Goal: Information Seeking & Learning: Compare options

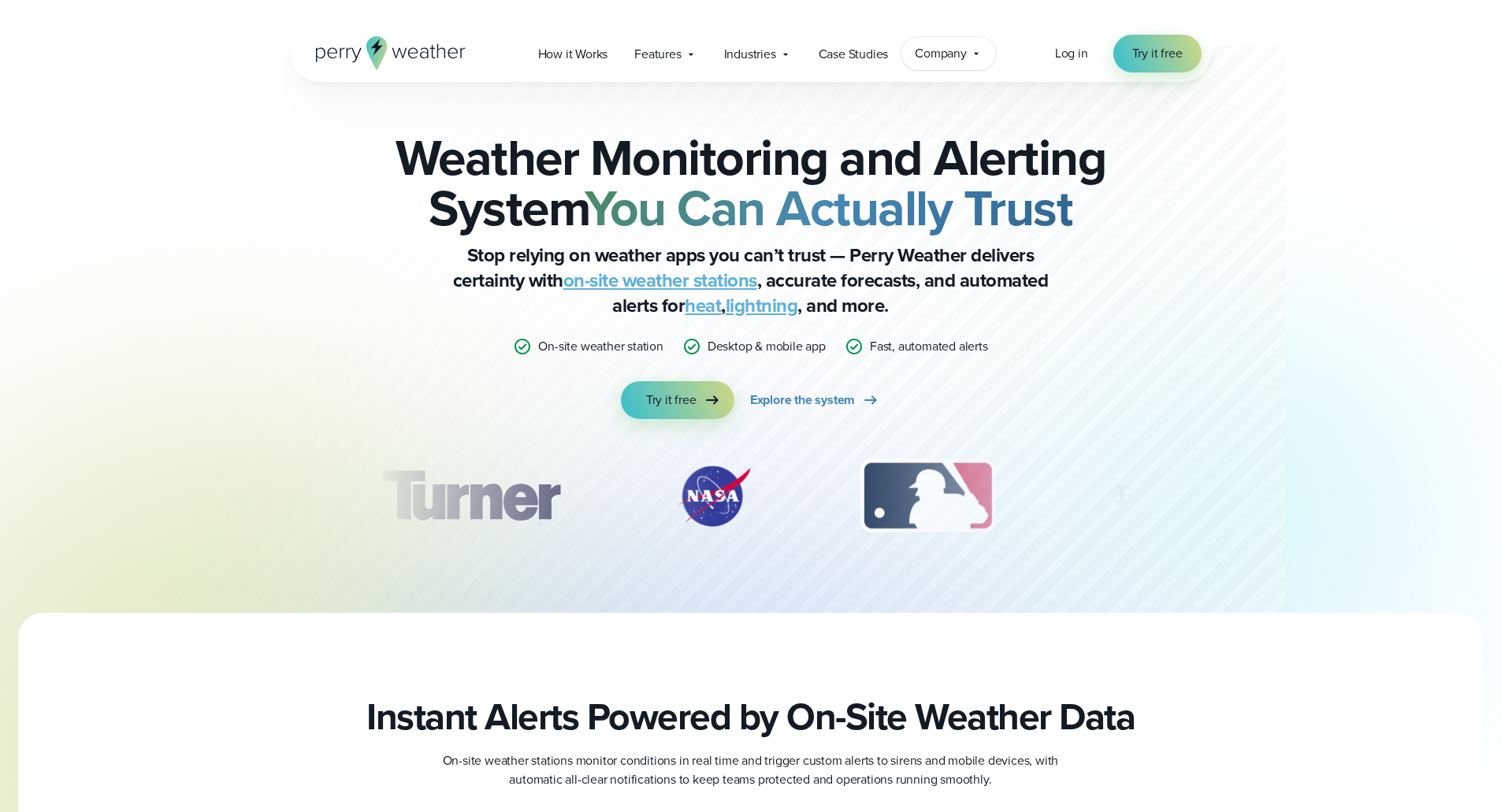
click at [926, 55] on span "Company" at bounding box center [941, 54] width 52 height 19
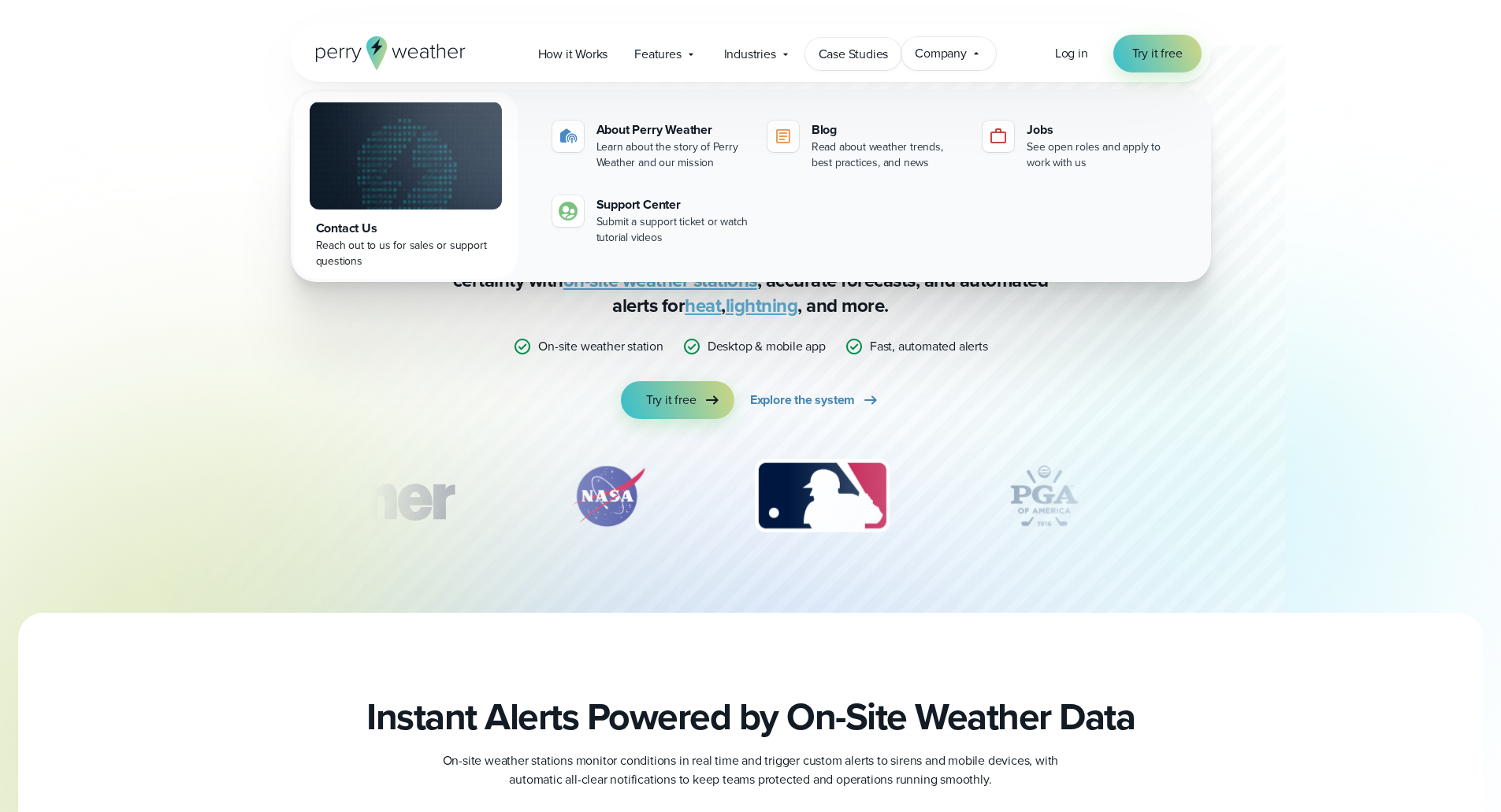
click at [857, 53] on span "Case Studies" at bounding box center [853, 55] width 70 height 19
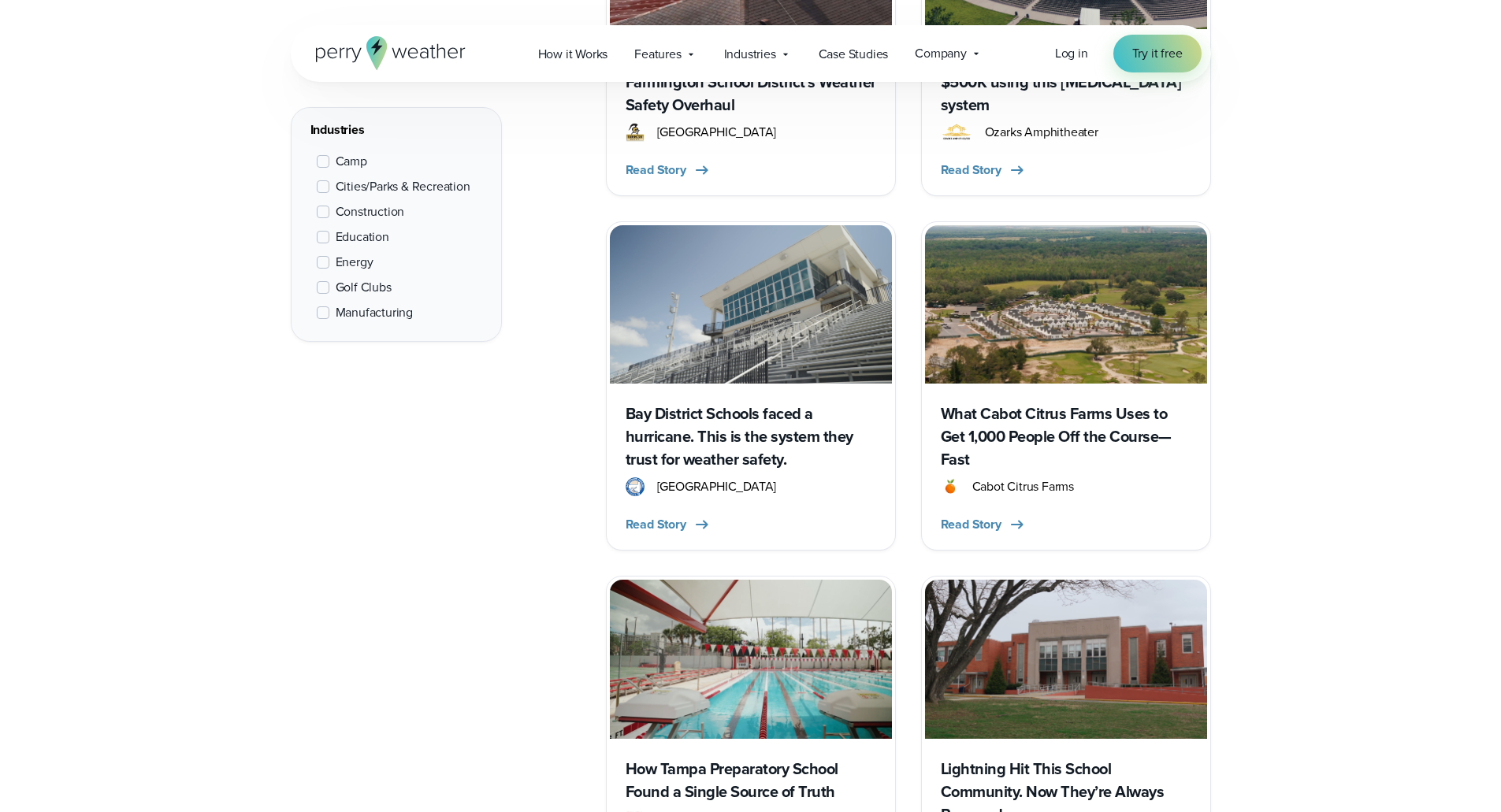
scroll to position [4156, 0]
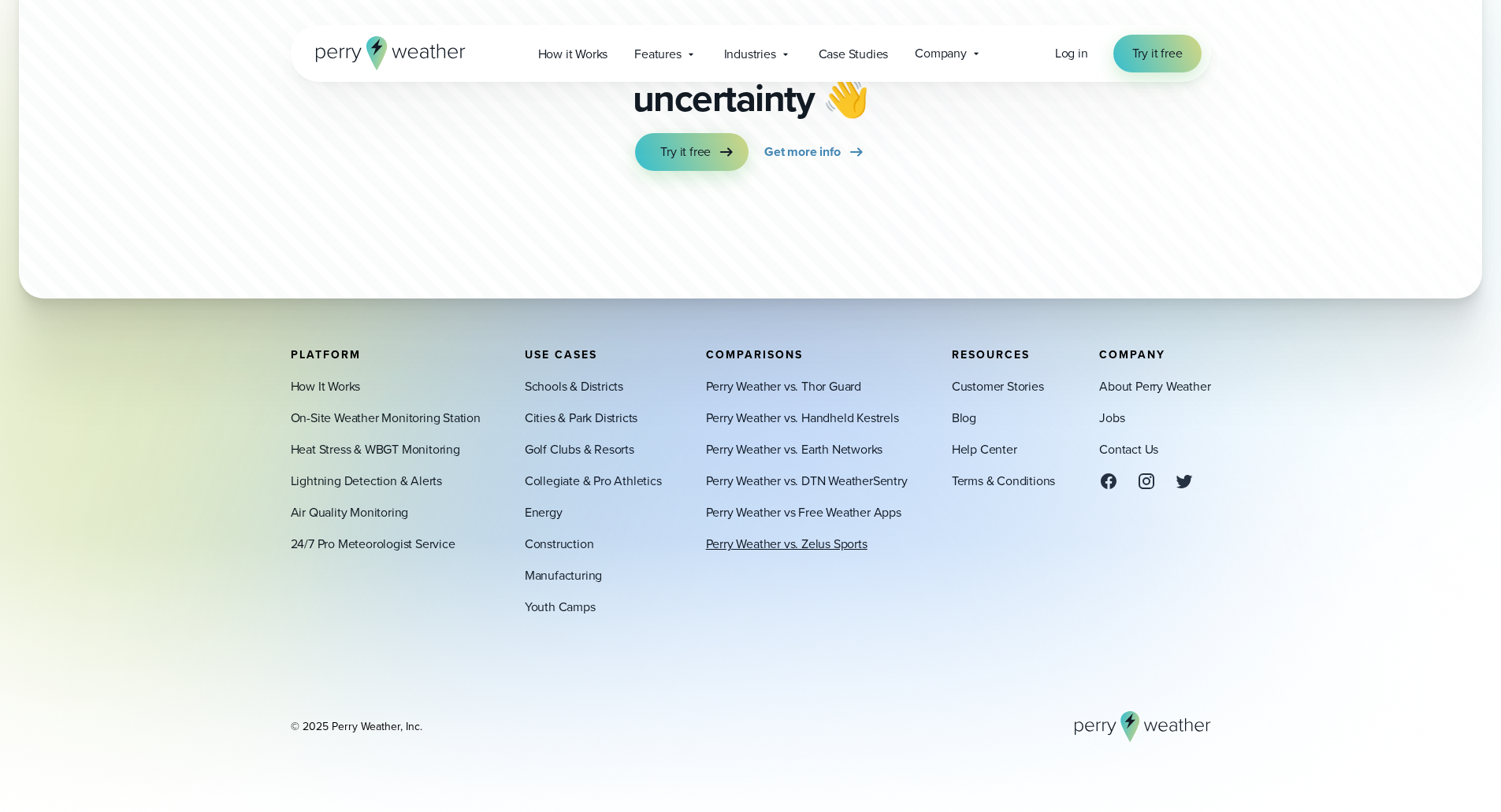
click at [857, 541] on link "Perry Weather vs. Zelus Sports" at bounding box center [787, 545] width 162 height 19
click at [869, 476] on link "Perry Weather vs. DTN WeatherSentry" at bounding box center [807, 481] width 202 height 19
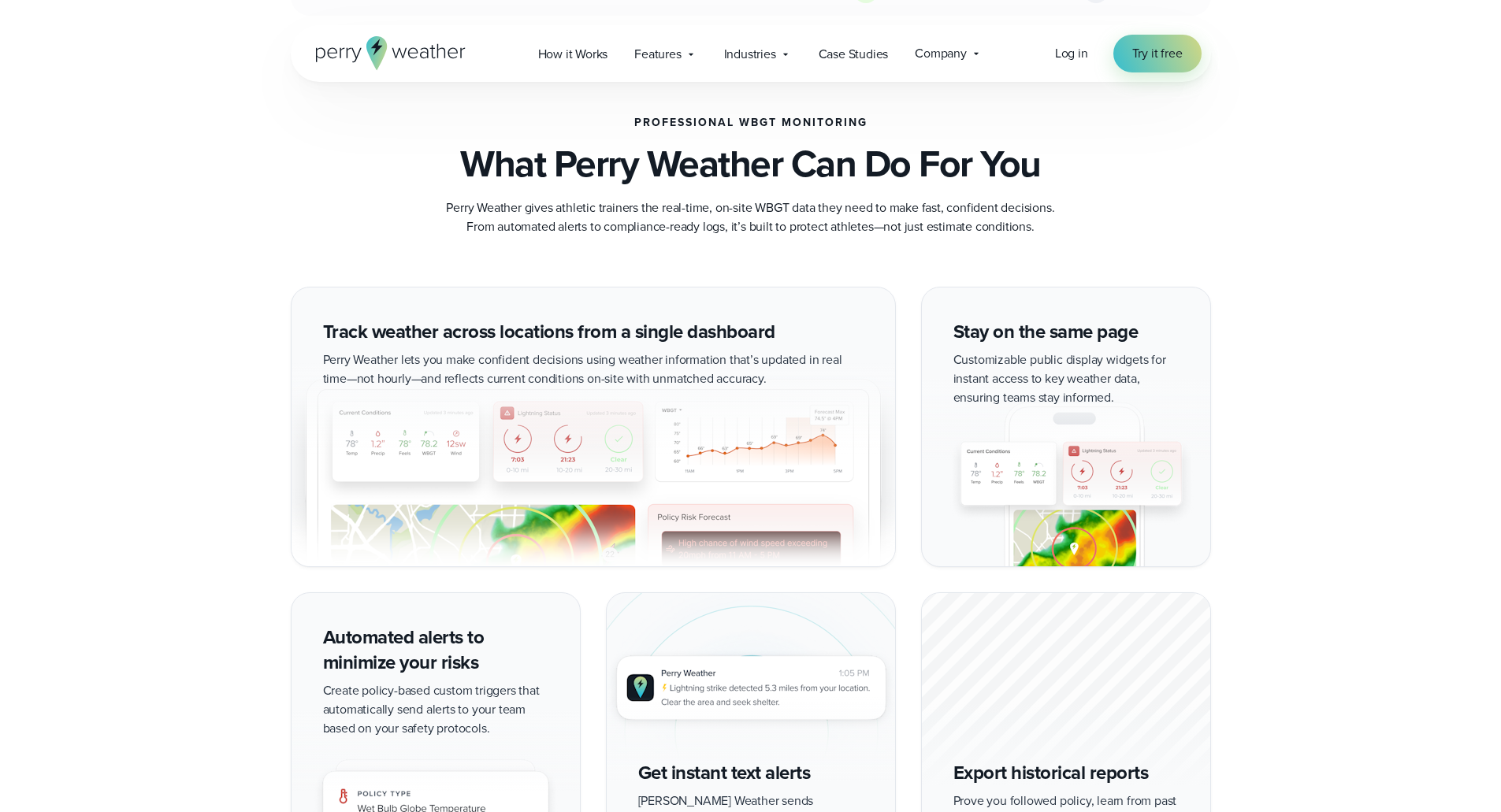
scroll to position [1418, 0]
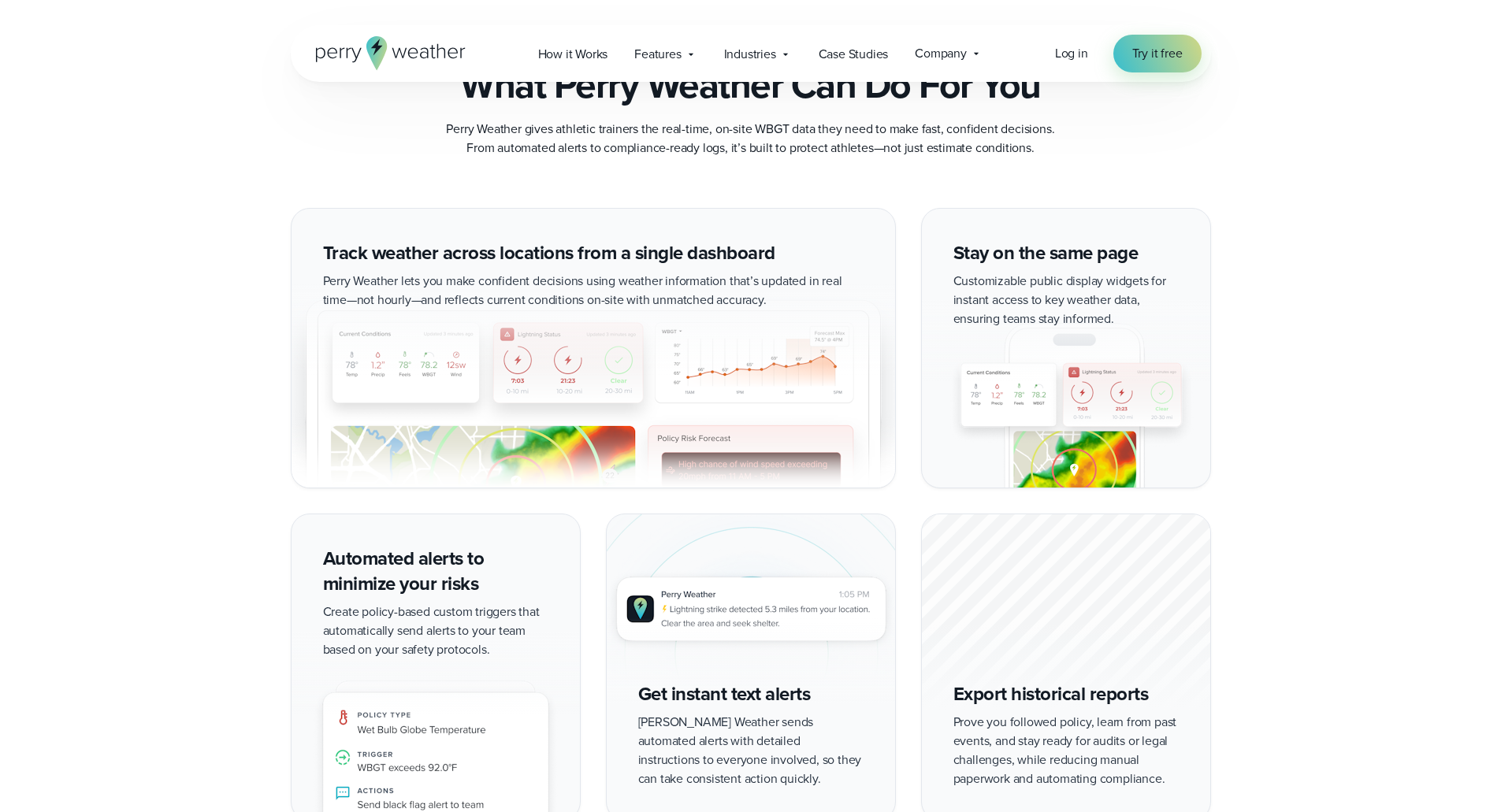
click at [214, 377] on div "Track weather across locations from a single dashboard Perry Weather lets you m" at bounding box center [750, 514] width 1135 height 613
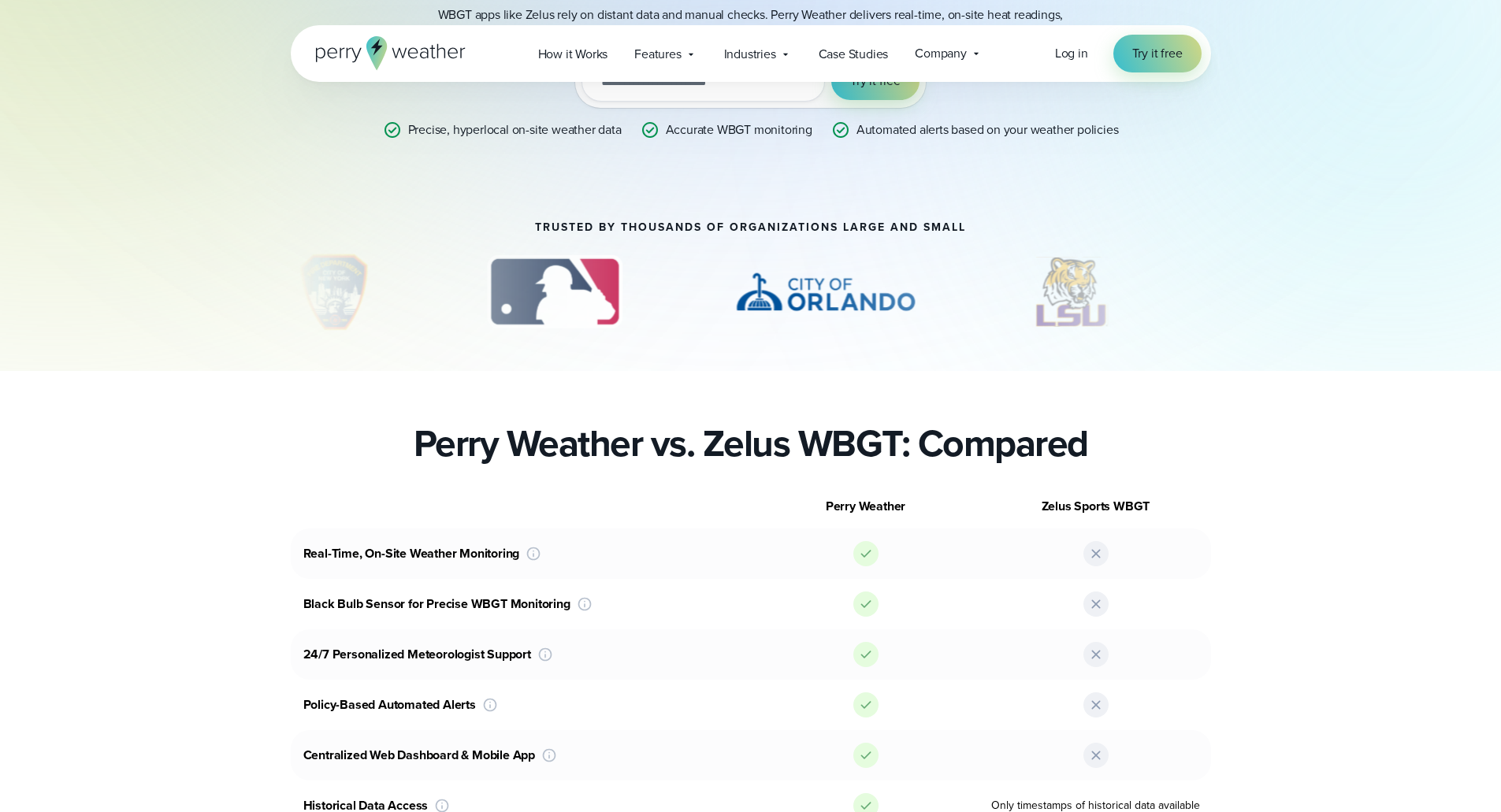
scroll to position [394, 0]
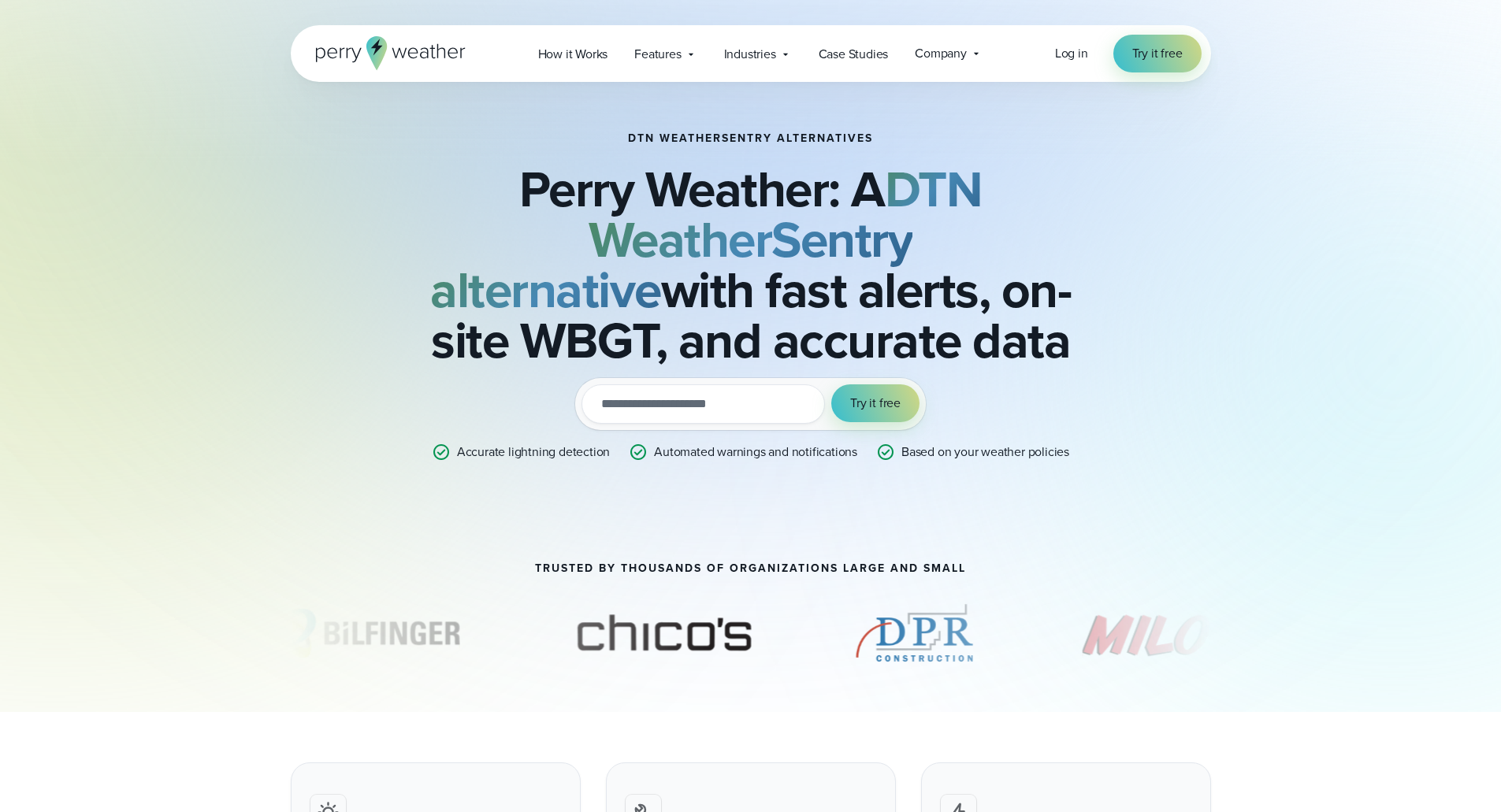
click at [1174, 505] on div "DTN WeatherSentry Alternatives Perry Weather: A DTN WeatherSentry alternative w…" at bounding box center [750, 296] width 920 height 430
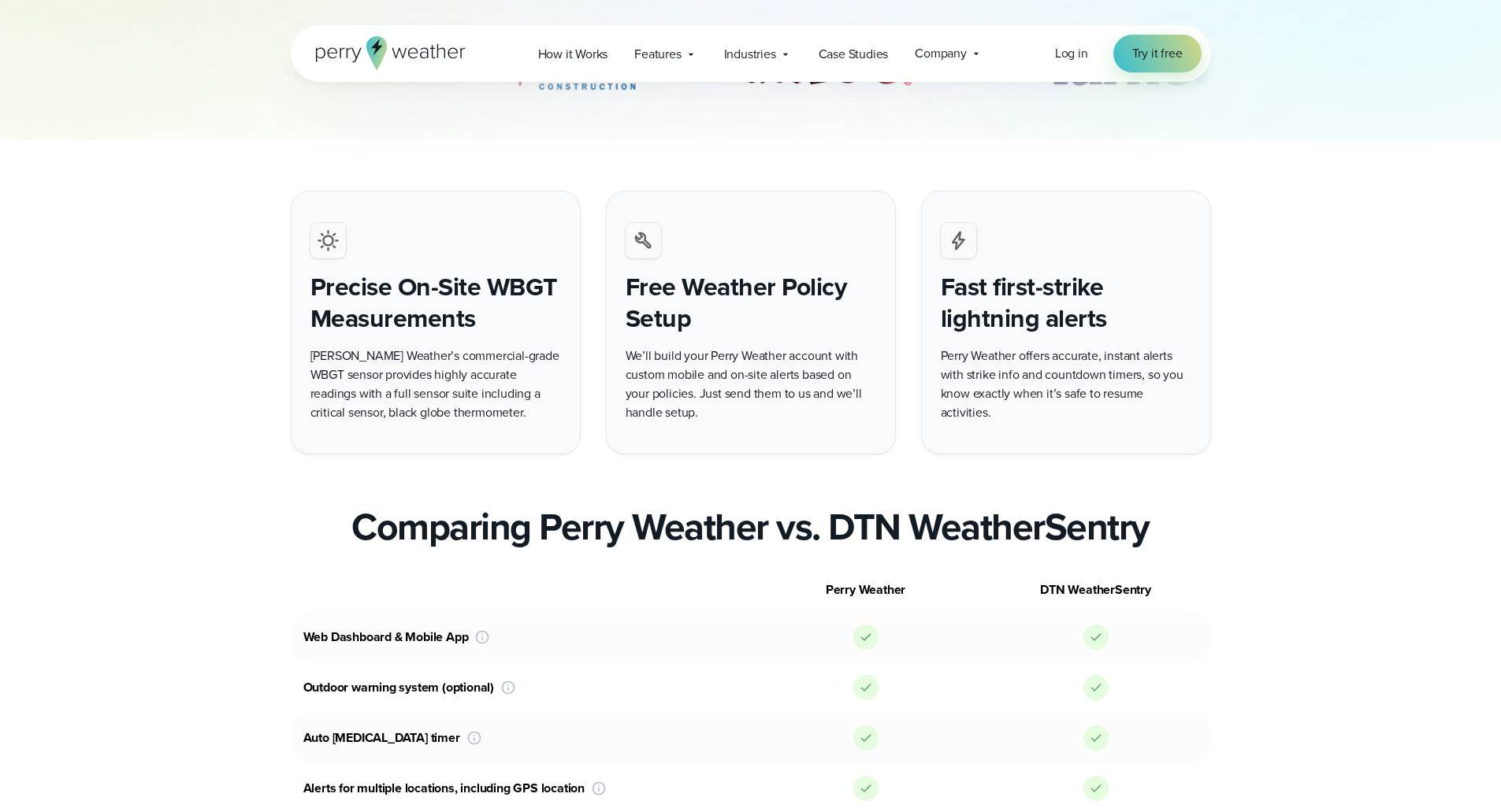
scroll to position [551, 0]
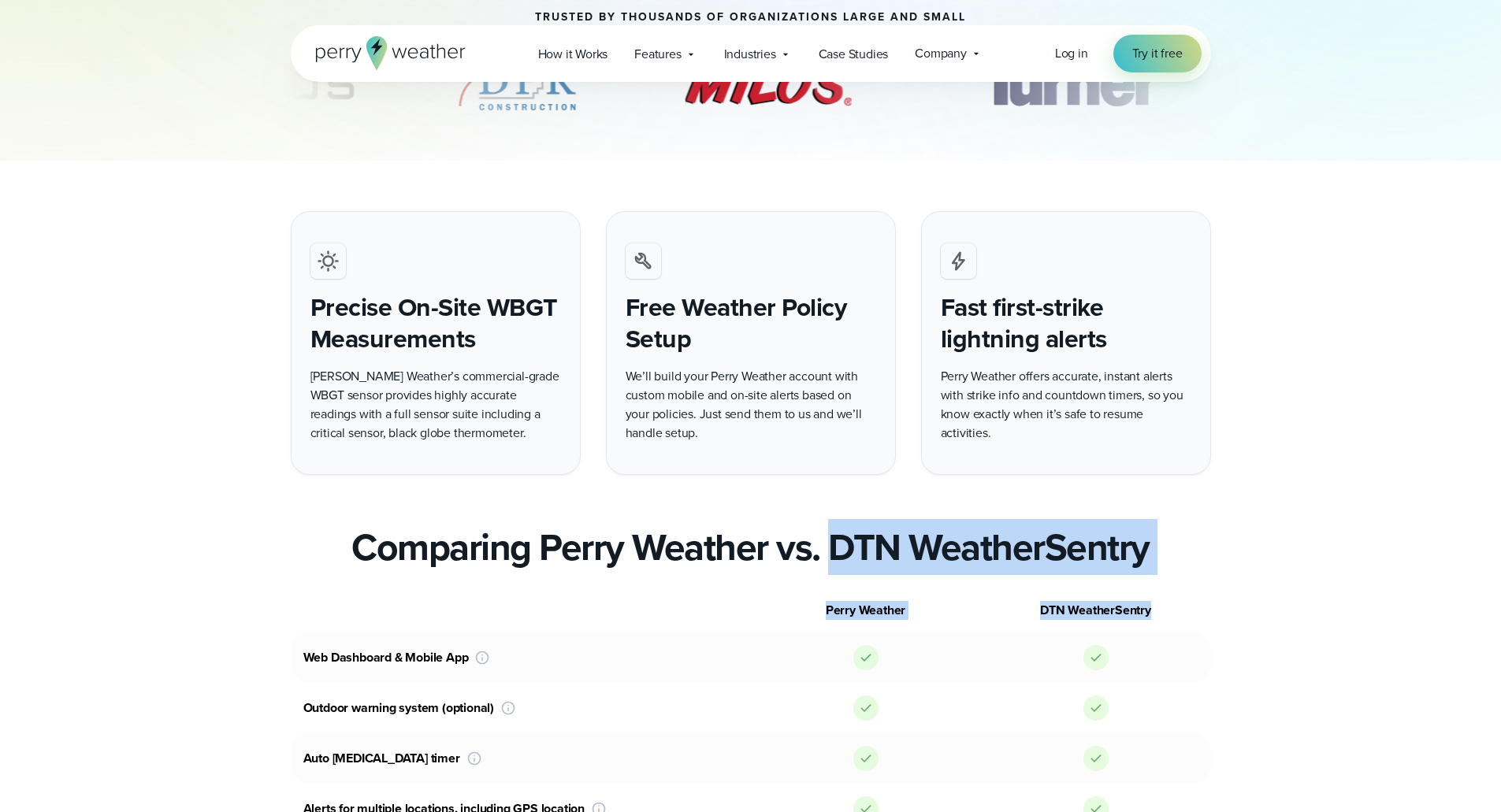
drag, startPoint x: 833, startPoint y: 545, endPoint x: 1356, endPoint y: 582, distance: 524.3
copy div "DTN WeatherSentry Perry Weather DTN WeatherSentry"
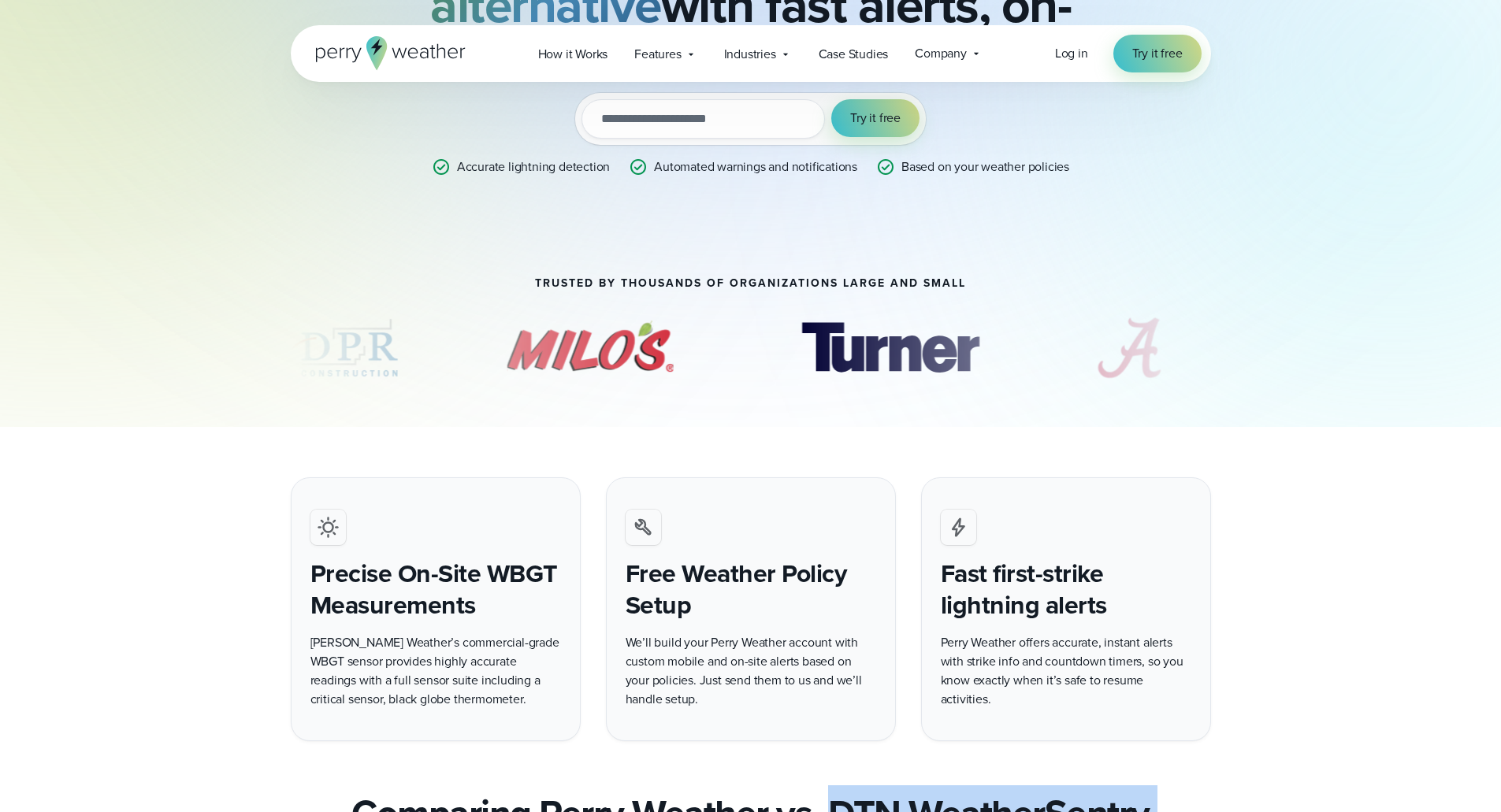
scroll to position [0, 0]
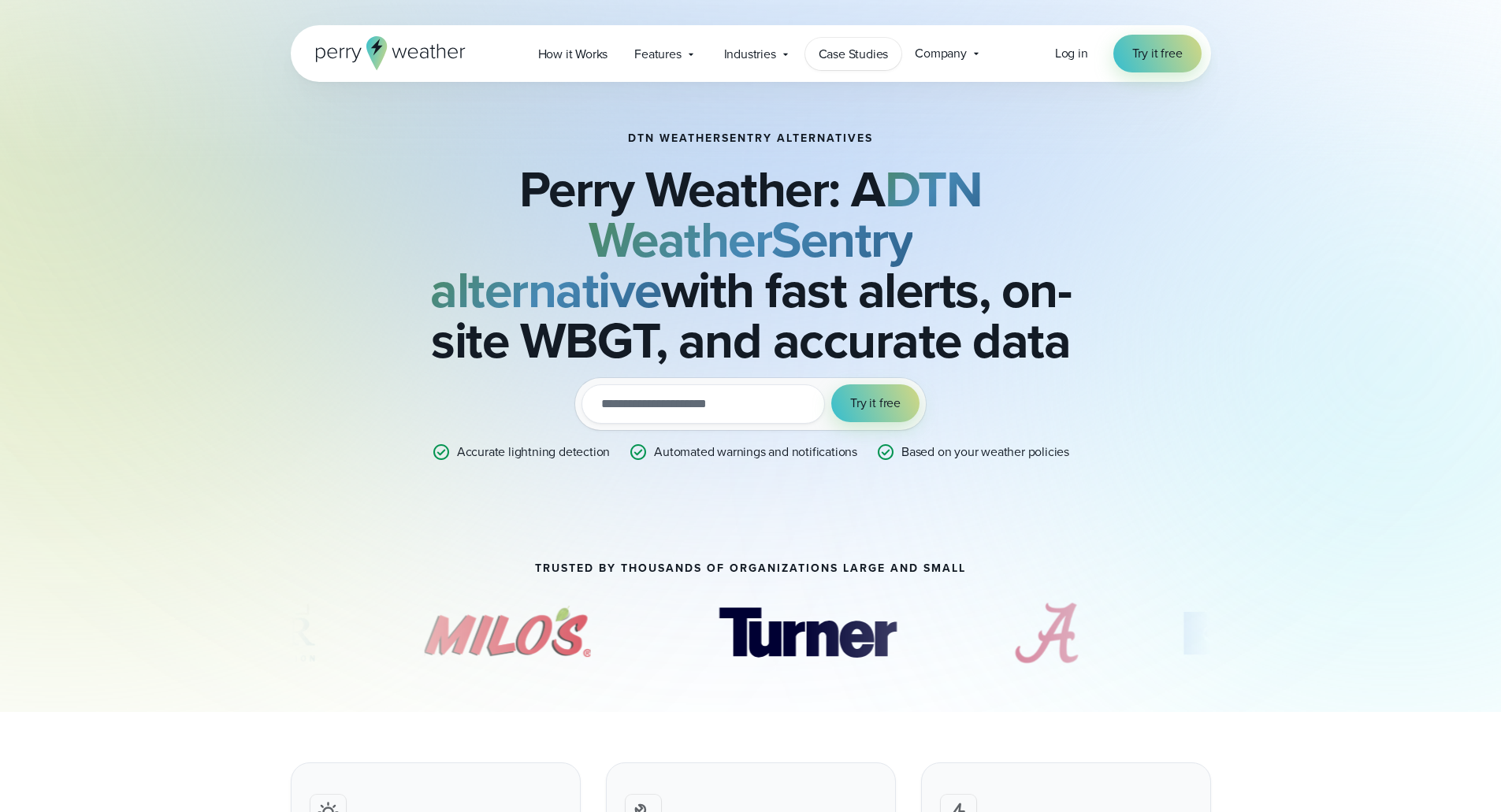
click at [838, 45] on span "Case Studies" at bounding box center [853, 55] width 70 height 19
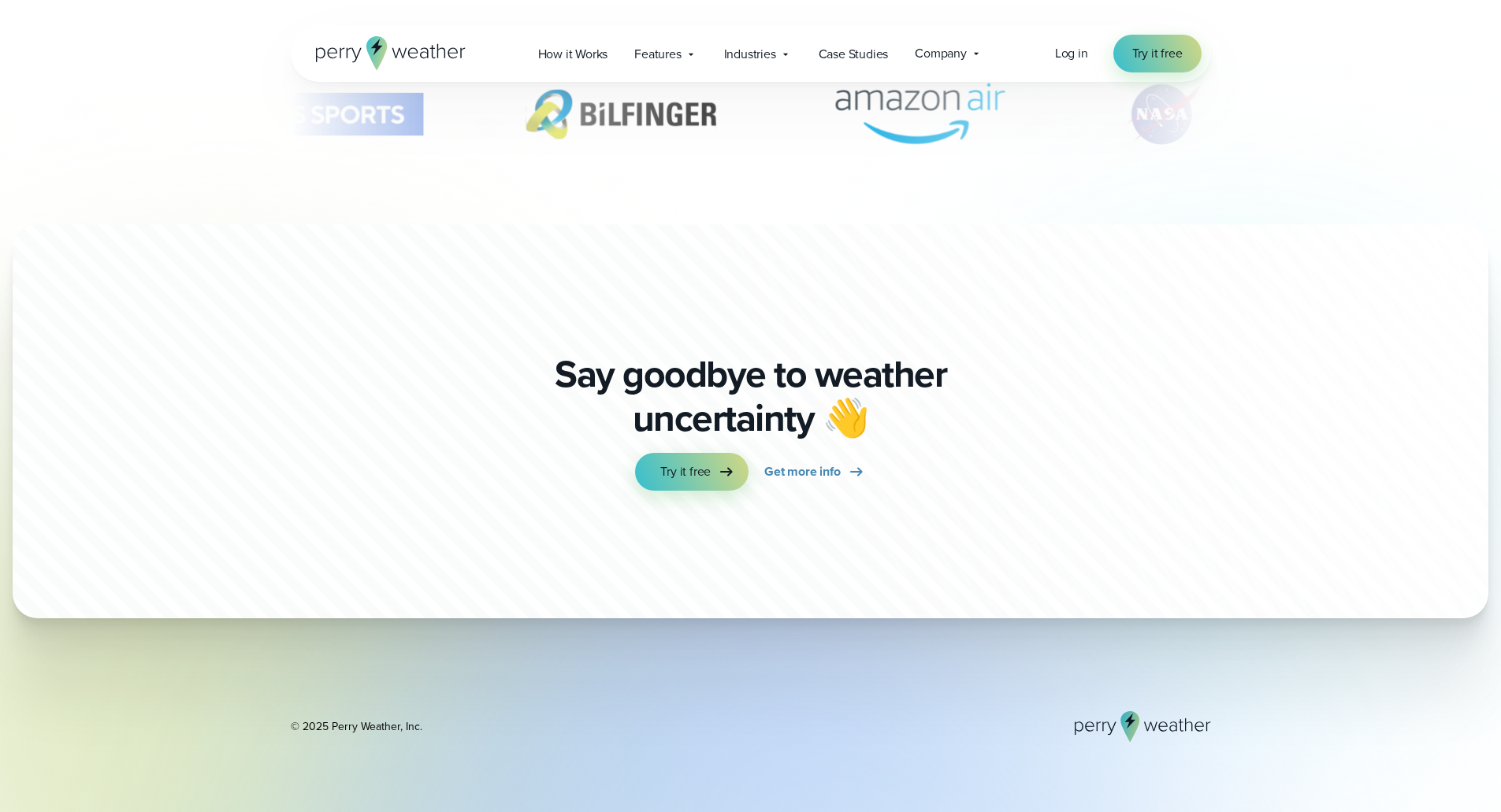
scroll to position [4156, 0]
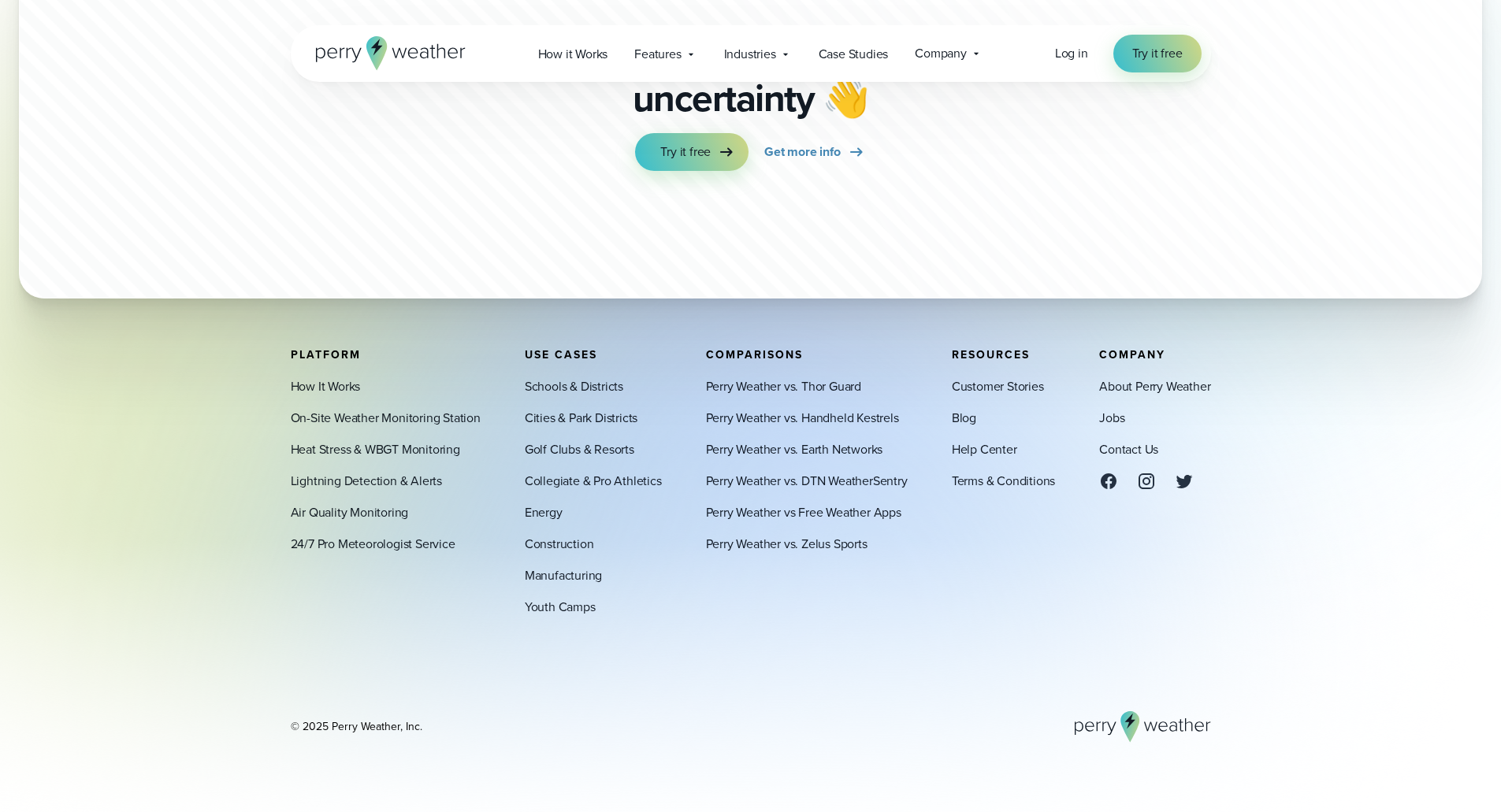
click at [874, 567] on div "Comparisons Perry Weather vs. Thor Guard Perry Weather vs. Handheld Kestrels Pe…" at bounding box center [807, 482] width 202 height 267
click at [896, 479] on link "Perry Weather vs. DTN WeatherSentry" at bounding box center [807, 481] width 202 height 19
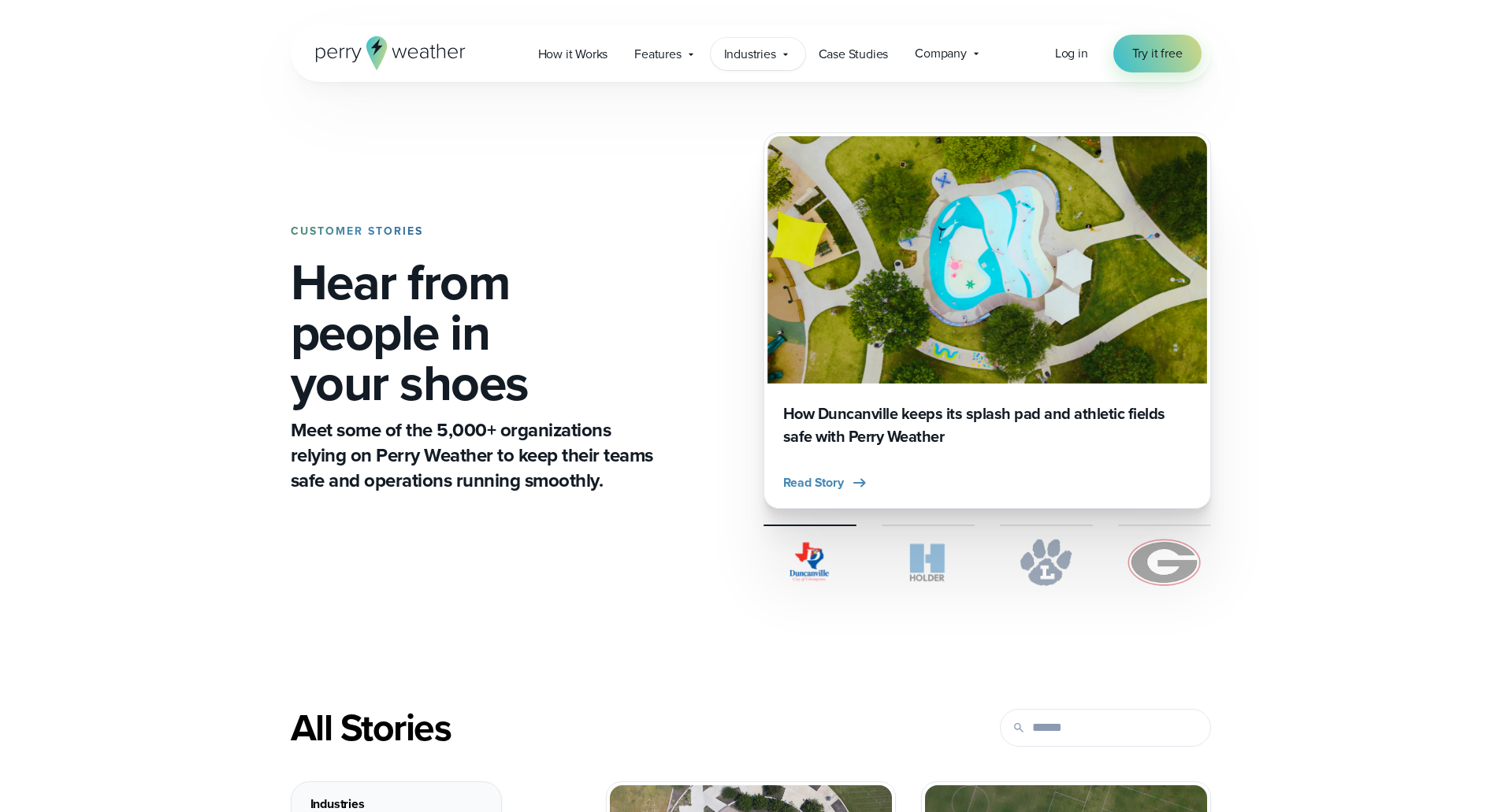
click at [743, 61] on span "Industries" at bounding box center [750, 55] width 52 height 19
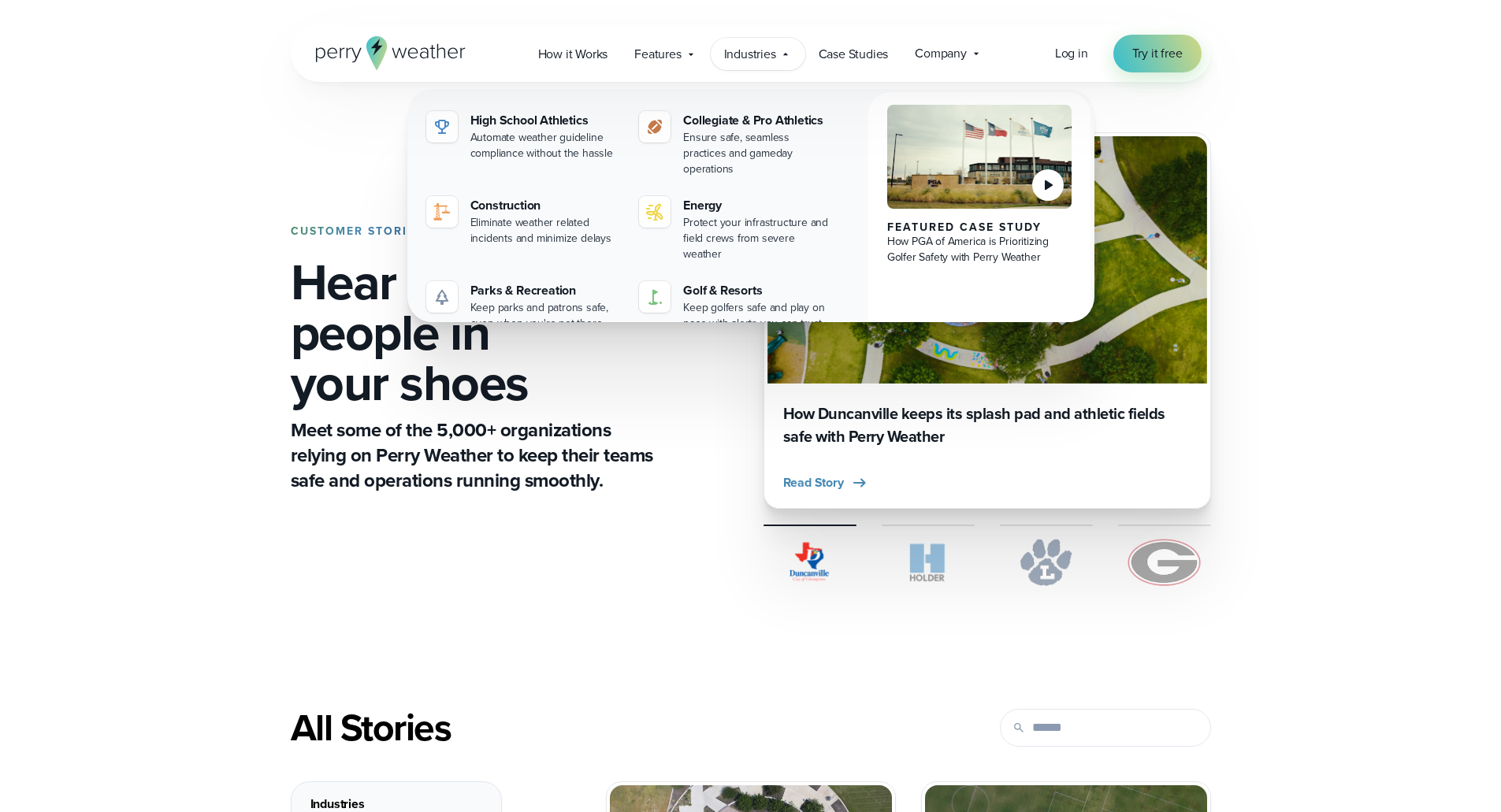
click at [743, 61] on span "Industries" at bounding box center [750, 55] width 52 height 19
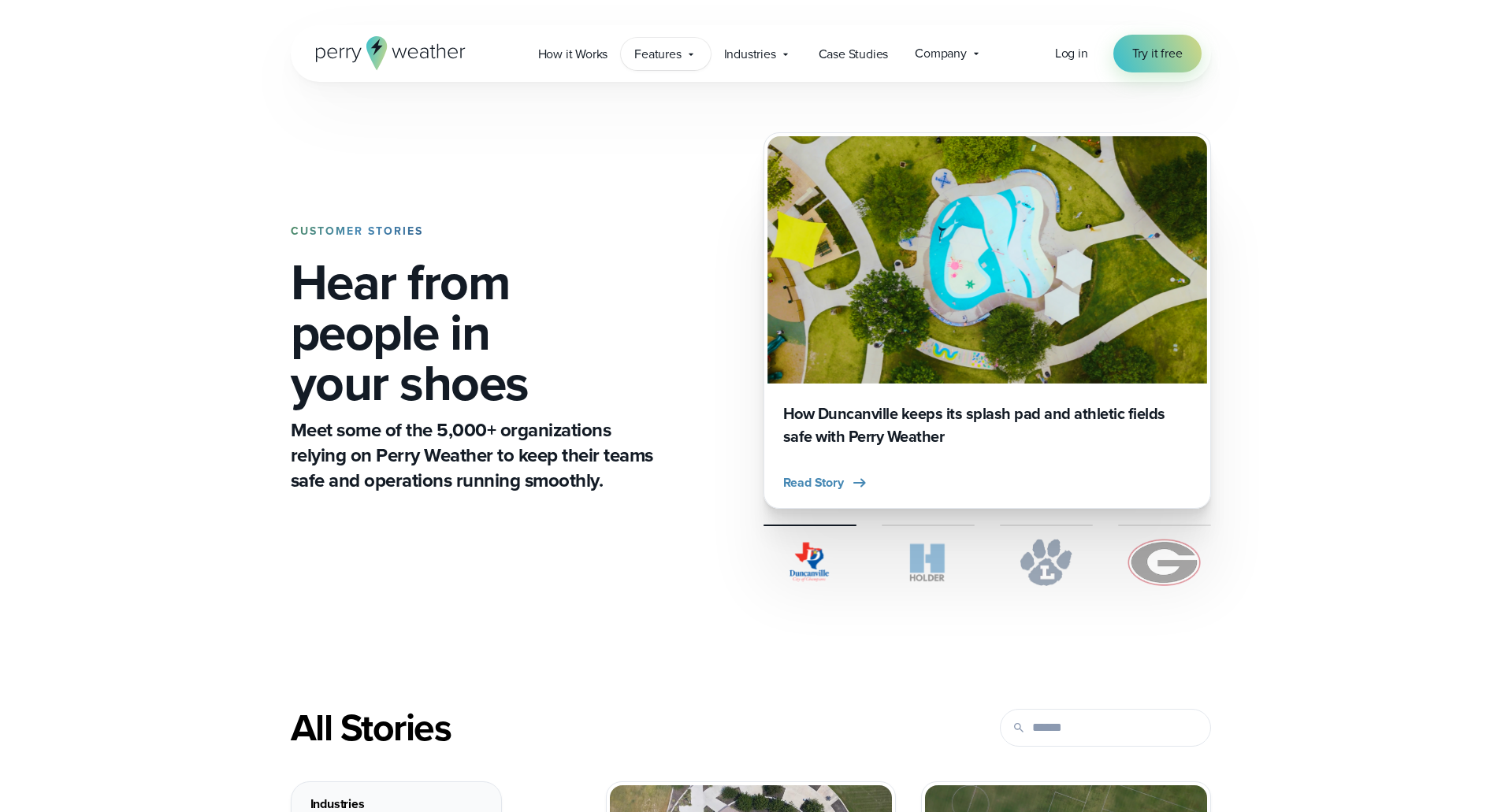
click at [659, 51] on span "Features" at bounding box center [657, 55] width 47 height 19
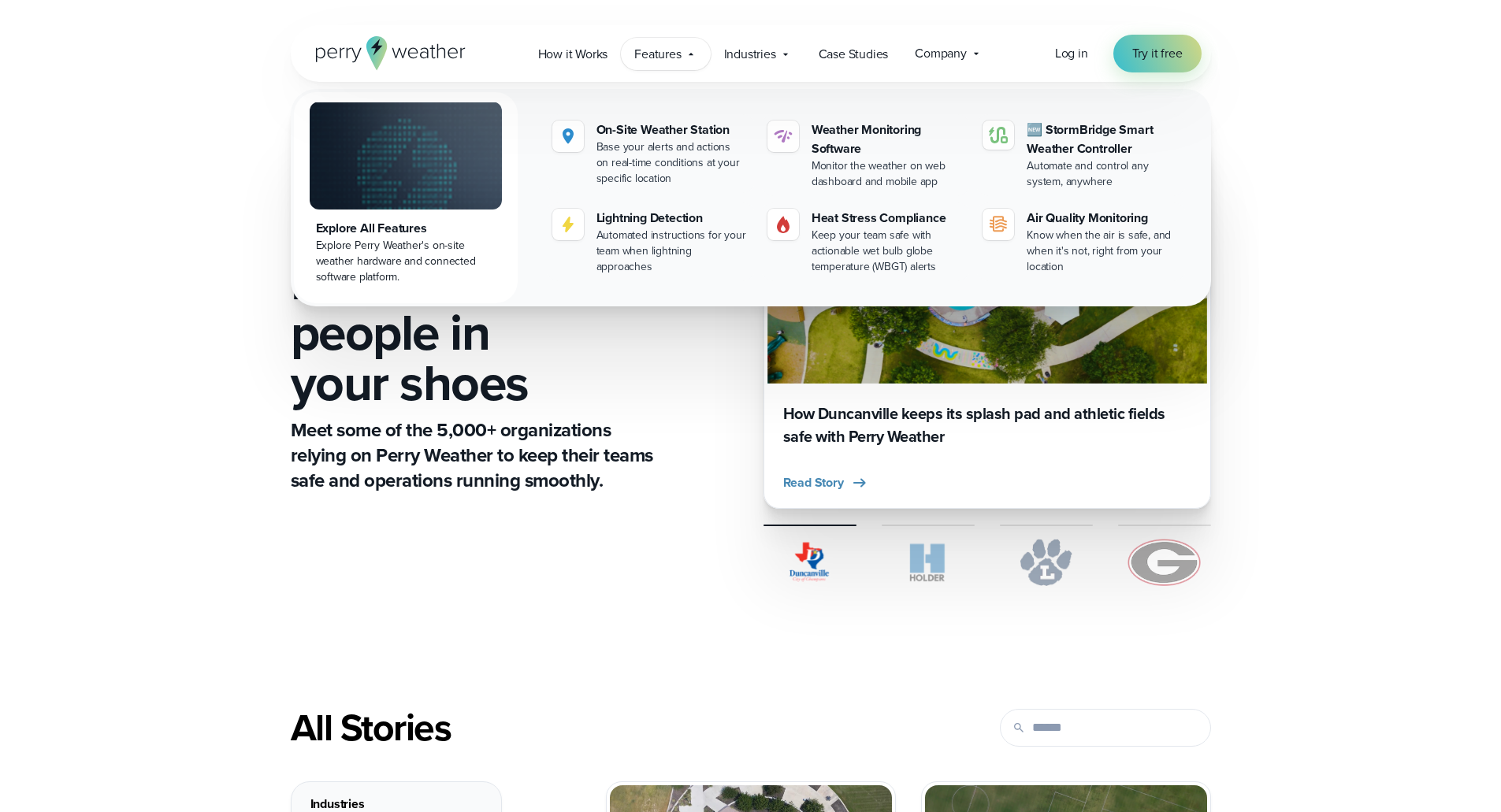
click at [659, 51] on span "Features" at bounding box center [657, 55] width 47 height 19
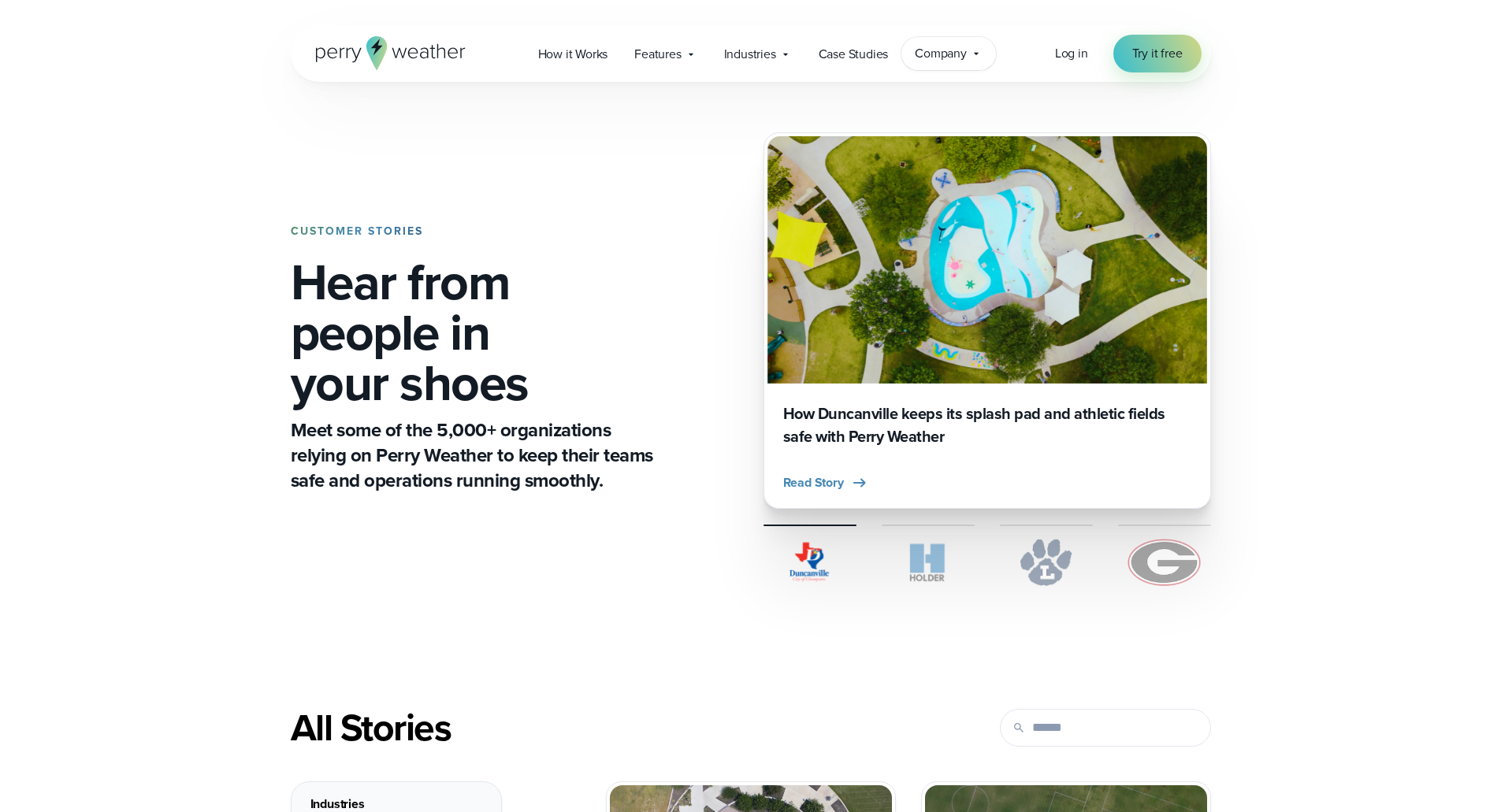
click at [923, 53] on span "Company" at bounding box center [941, 54] width 52 height 19
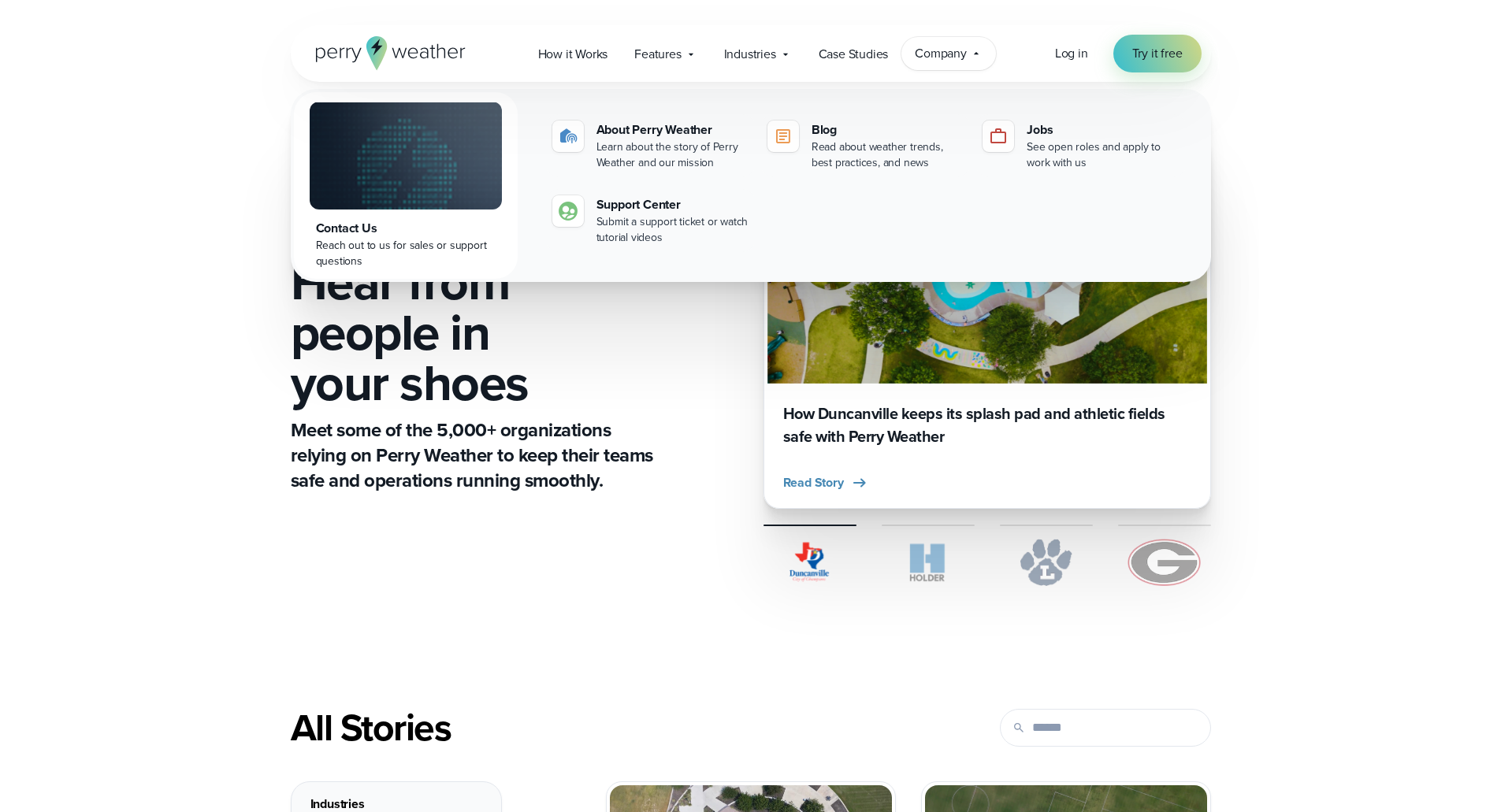
drag, startPoint x: 923, startPoint y: 55, endPoint x: 924, endPoint y: 65, distance: 10.0
click at [923, 56] on span "Company" at bounding box center [941, 54] width 52 height 19
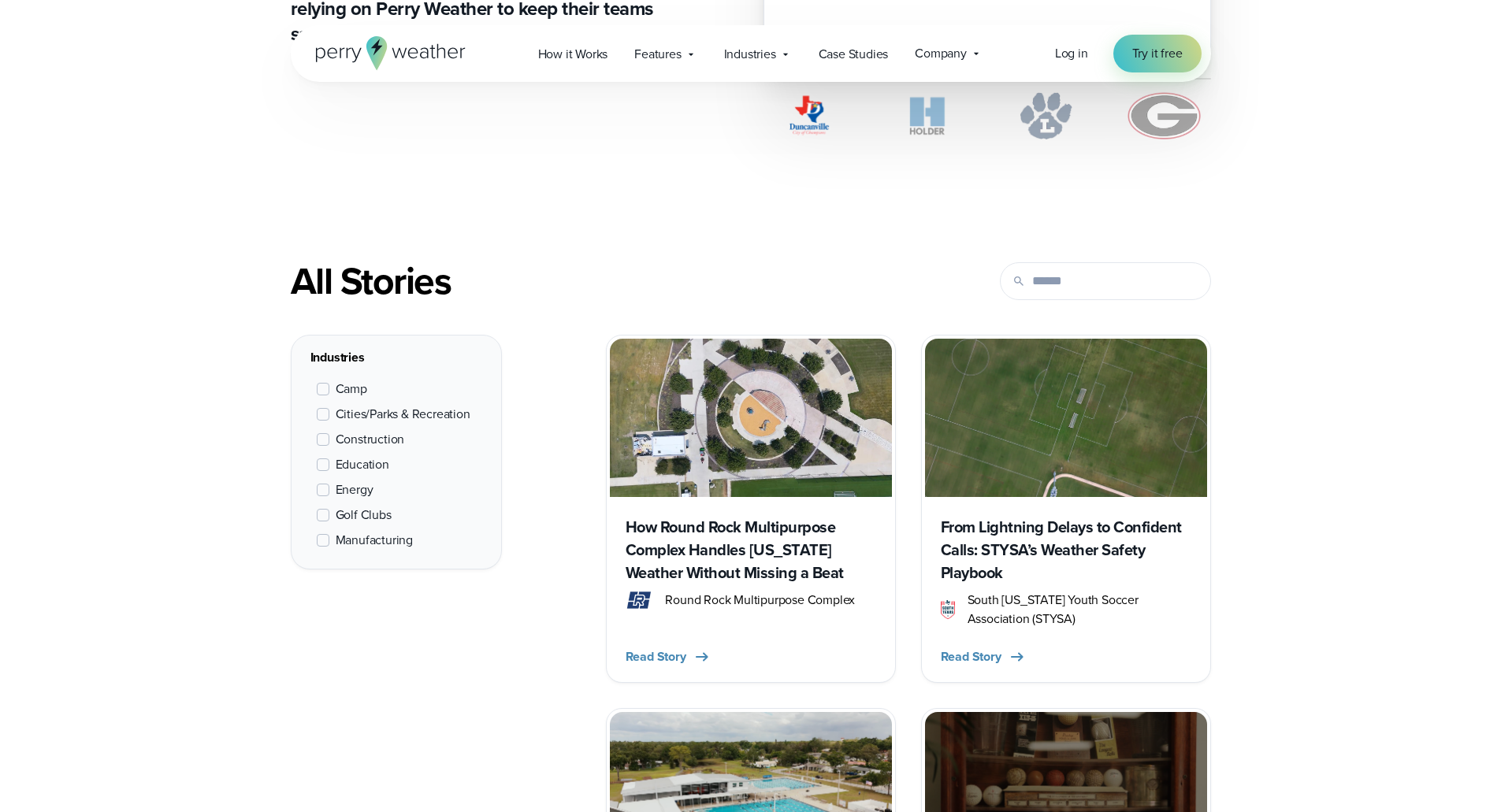
scroll to position [4156, 0]
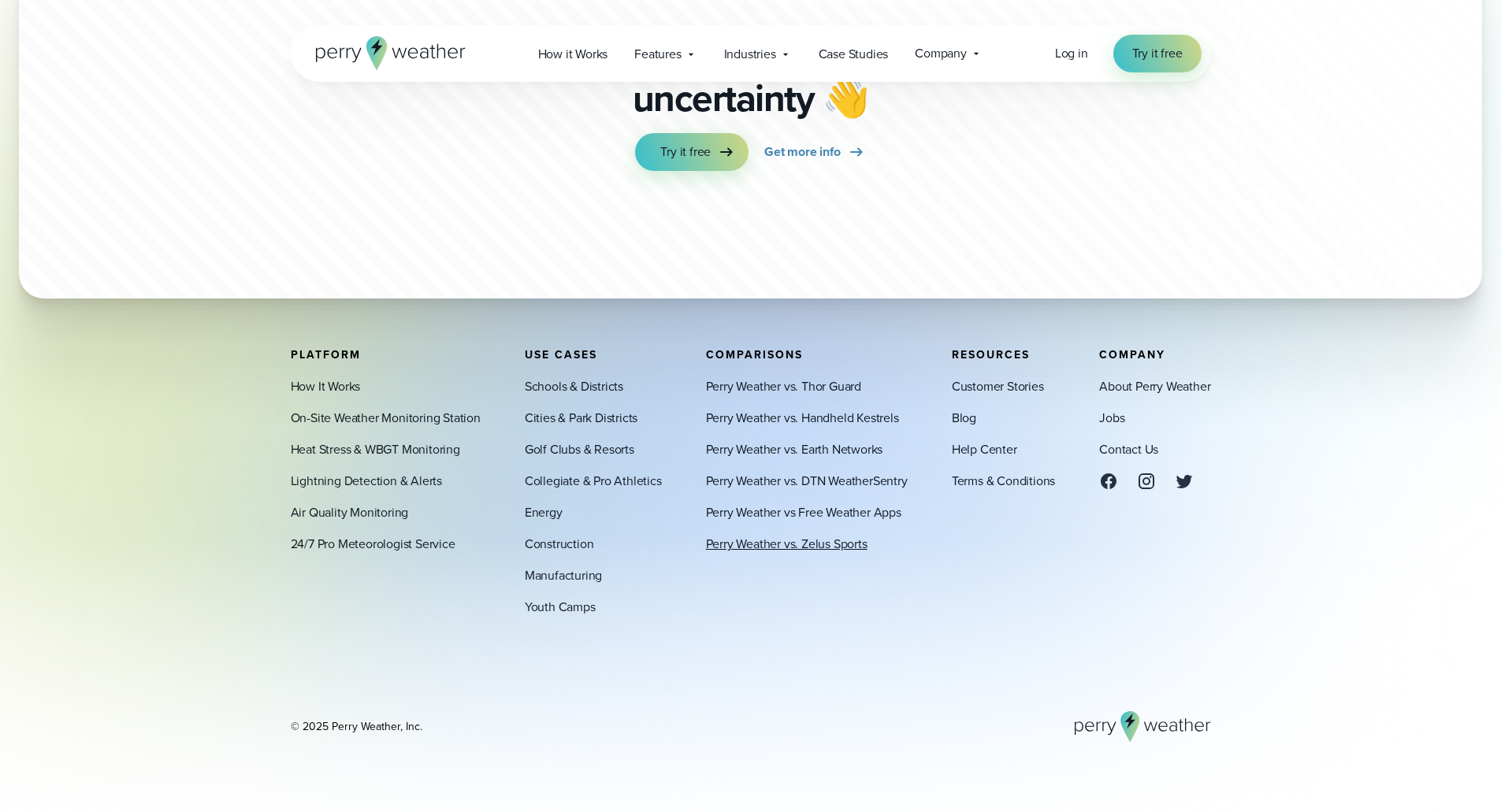
click at [845, 541] on link "Perry Weather vs. Zelus Sports" at bounding box center [787, 545] width 162 height 19
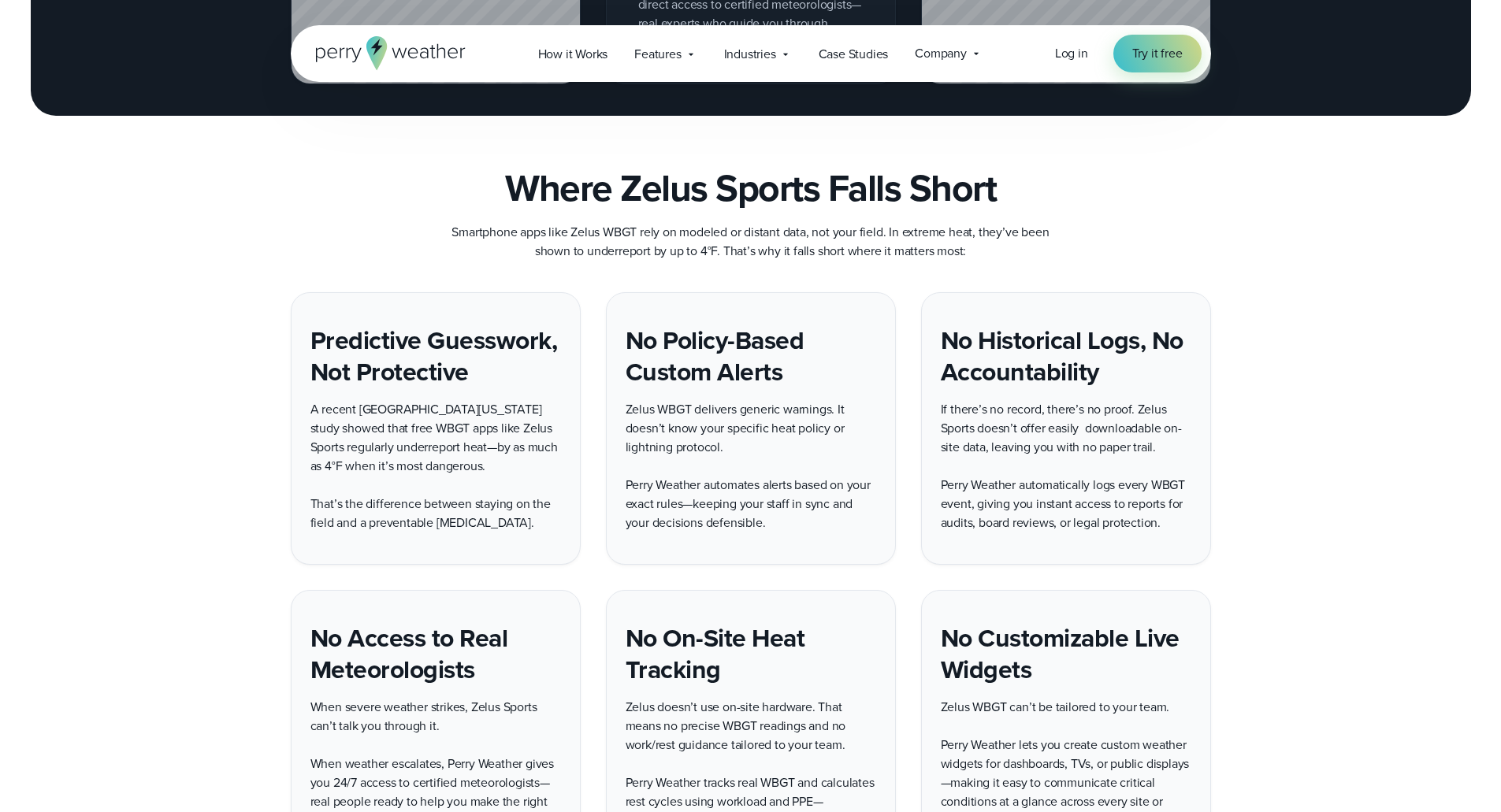
scroll to position [3071, 0]
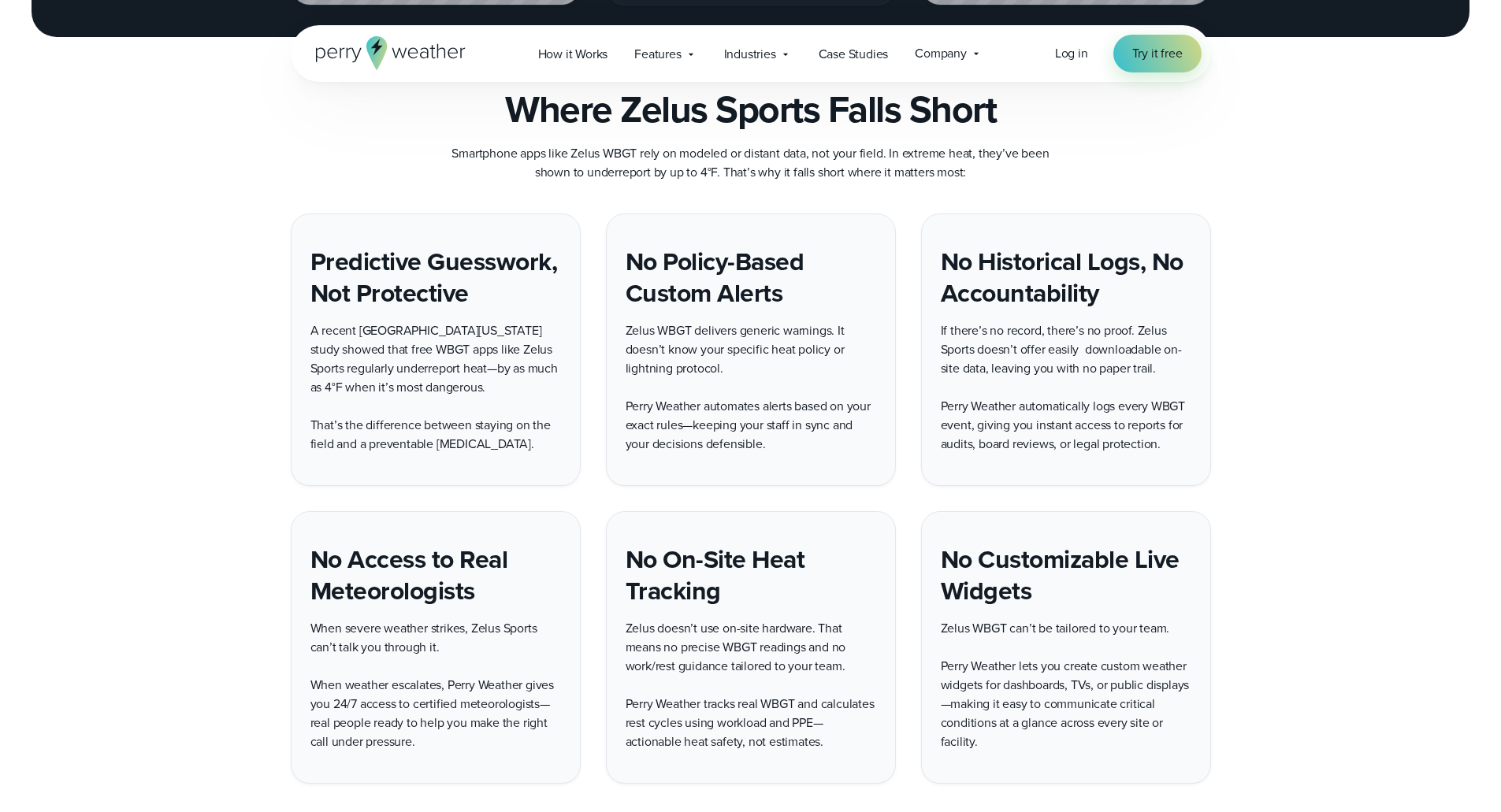
click at [1285, 224] on div "Predictive Guesswork, Not Protective A recent University of Georgia study showe…" at bounding box center [750, 499] width 1135 height 570
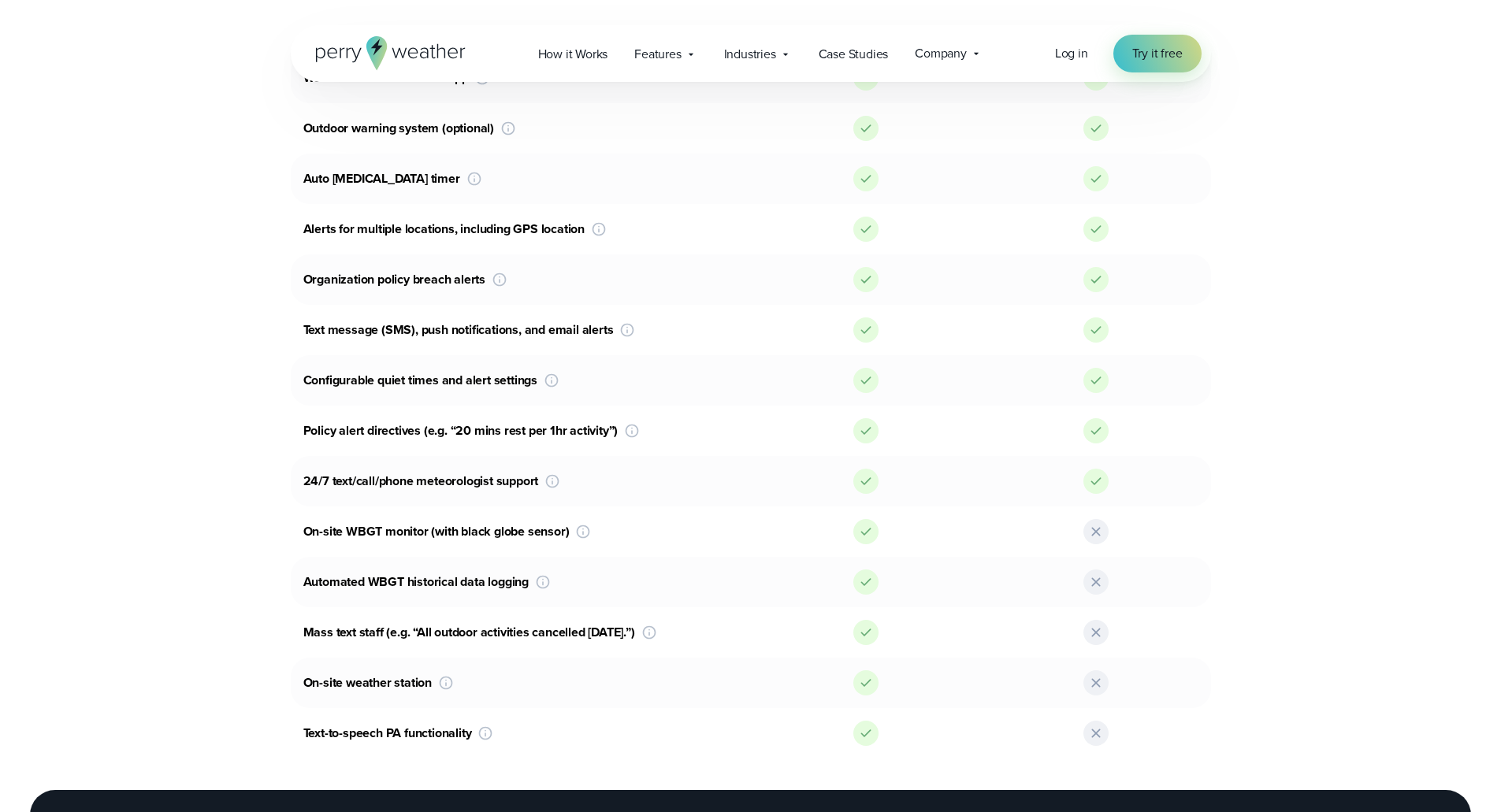
scroll to position [1103, 0]
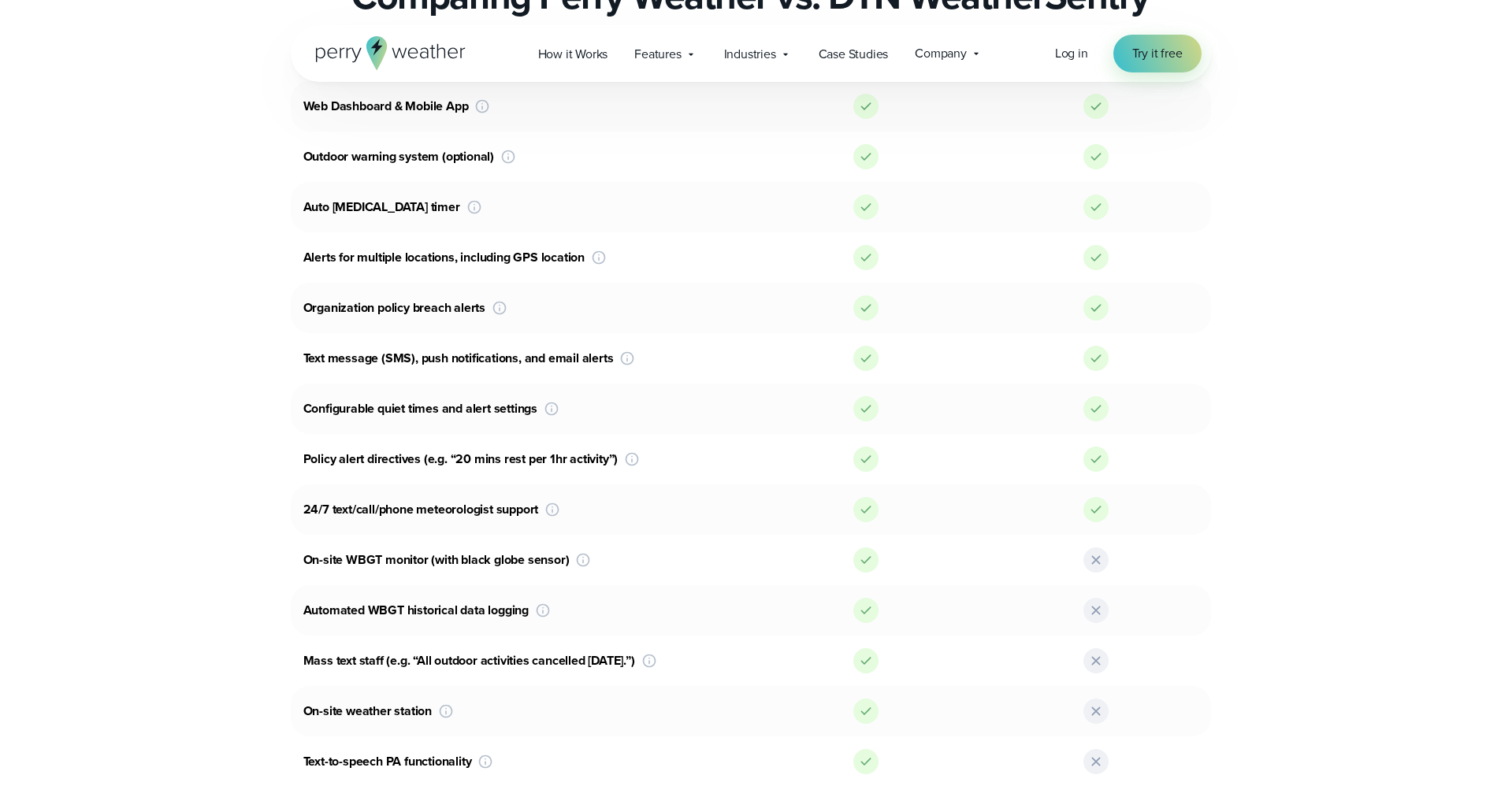
click at [448, 712] on icon at bounding box center [446, 712] width 16 height 16
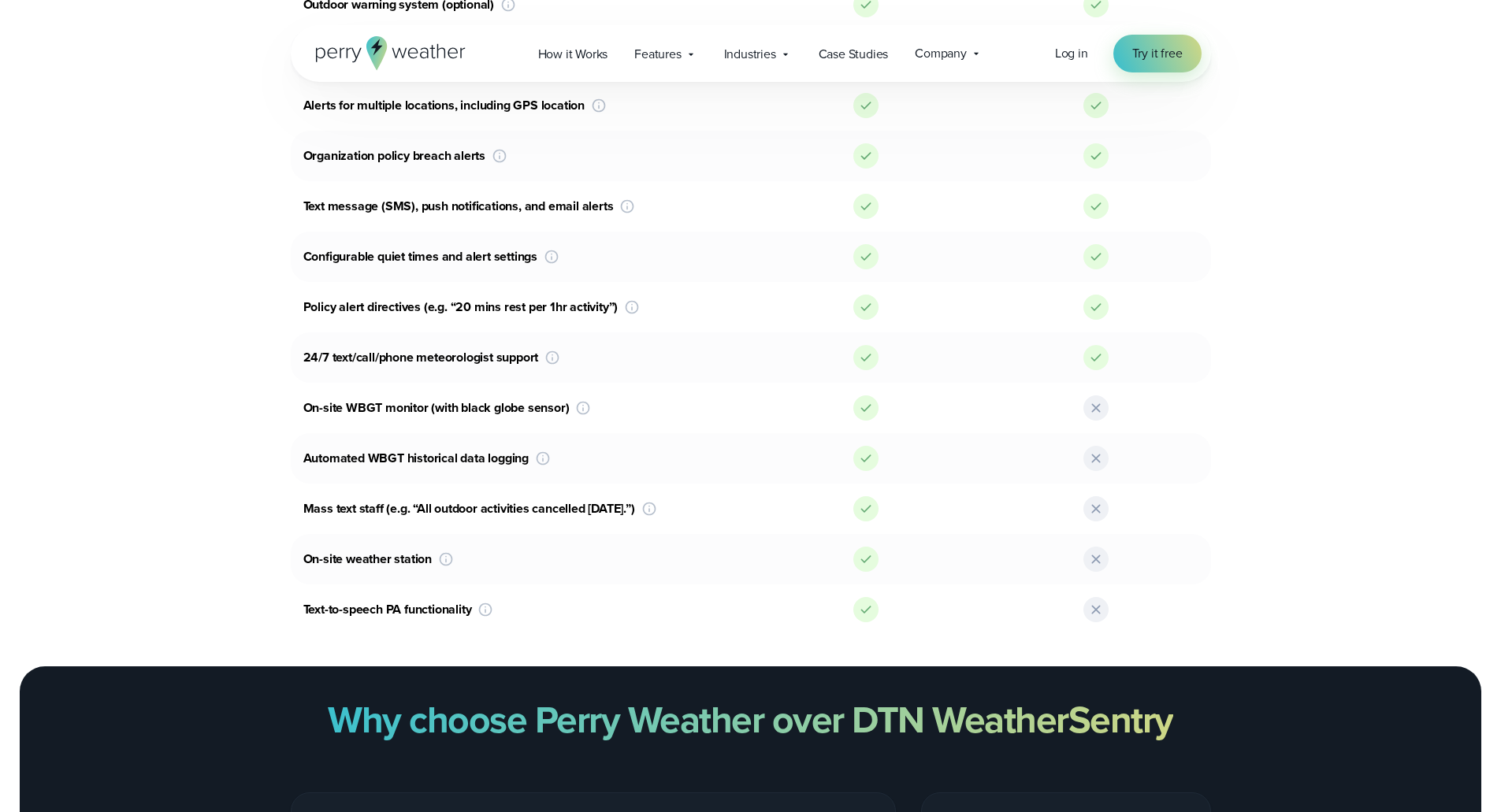
scroll to position [1418, 0]
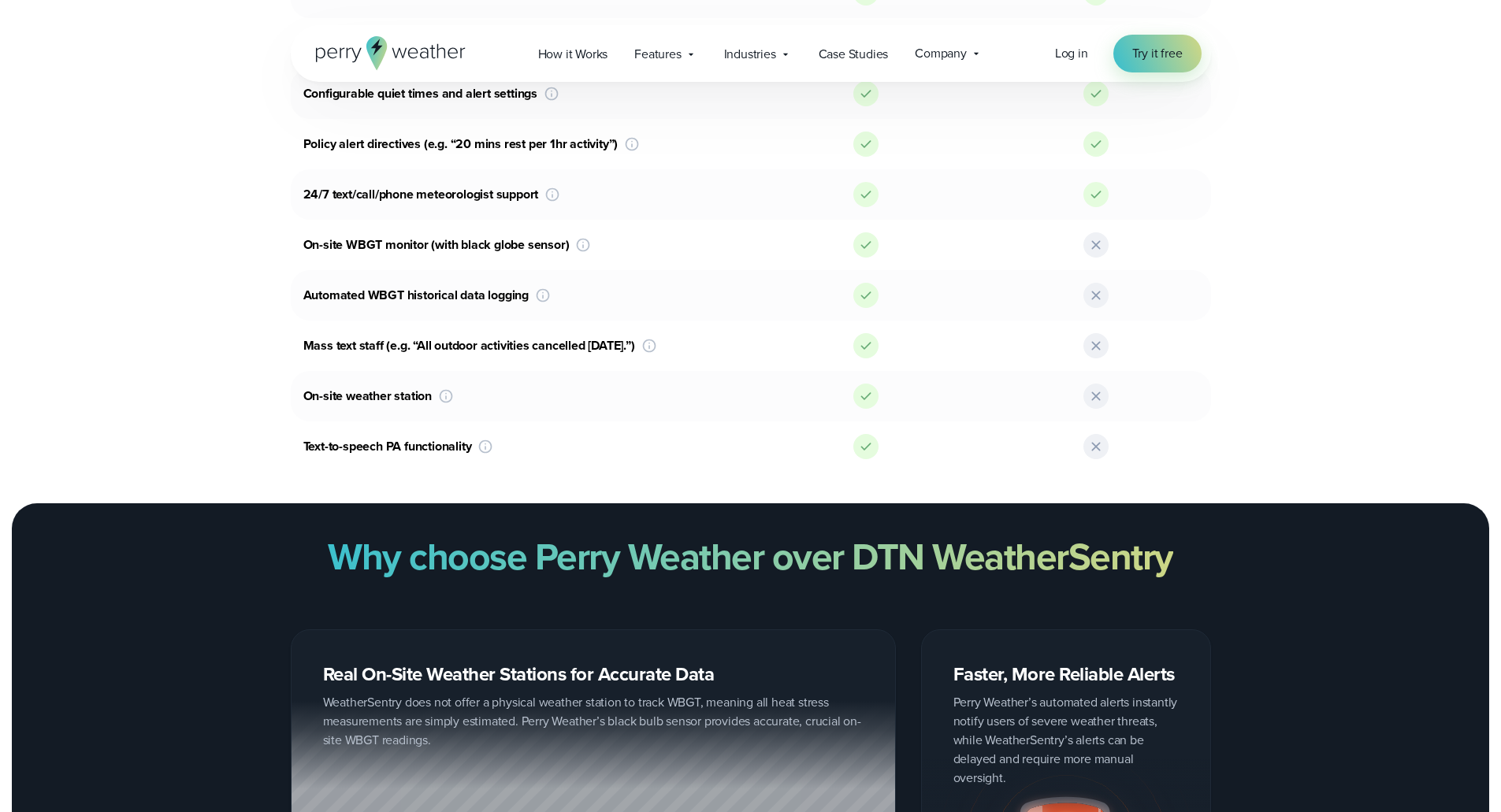
drag, startPoint x: 800, startPoint y: 108, endPoint x: 683, endPoint y: 1, distance: 158.5
click at [800, 107] on div "Configurable quiet times and alert settings Tired of getting alerts on the week…" at bounding box center [750, 93] width 920 height 51
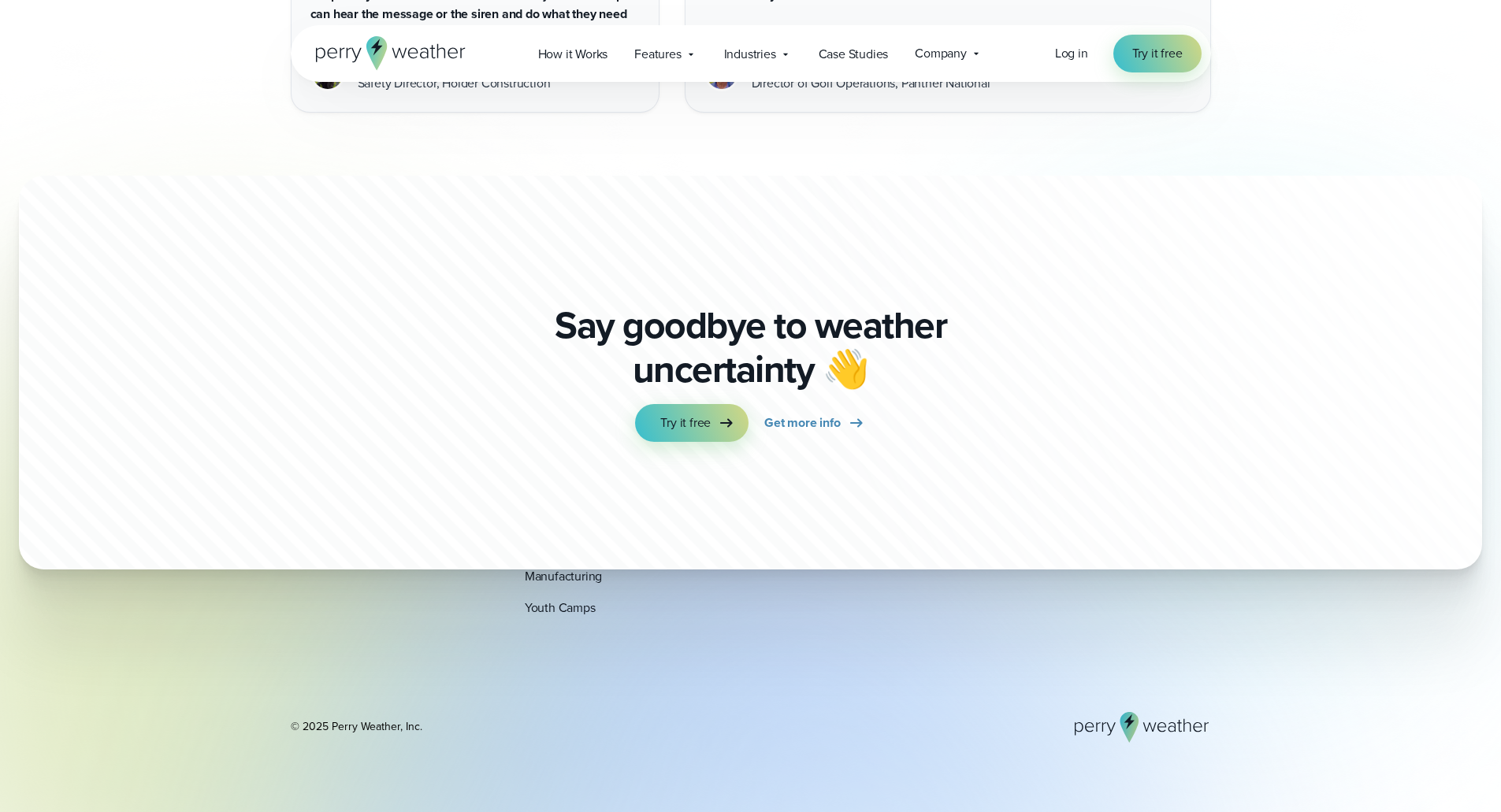
scroll to position [6119, 0]
